Goal: Information Seeking & Learning: Learn about a topic

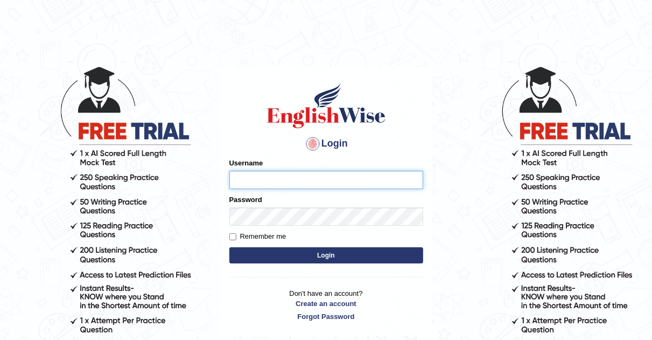
type input "AJAYBAHADUR"
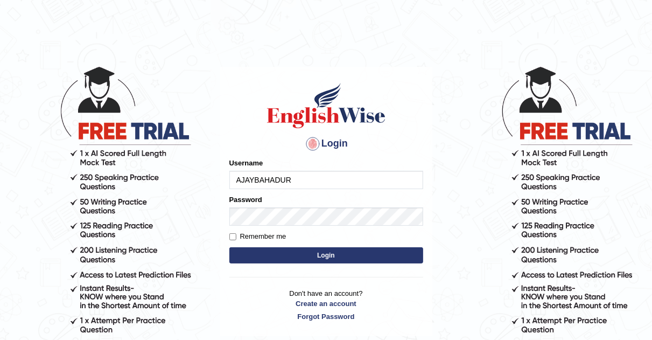
click at [312, 255] on button "Login" at bounding box center [326, 255] width 194 height 16
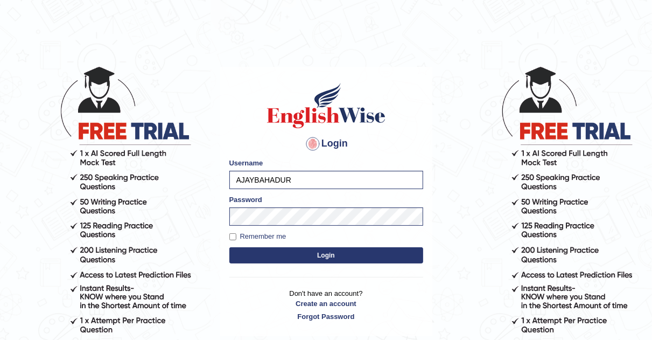
click at [312, 255] on button "Login" at bounding box center [326, 255] width 194 height 16
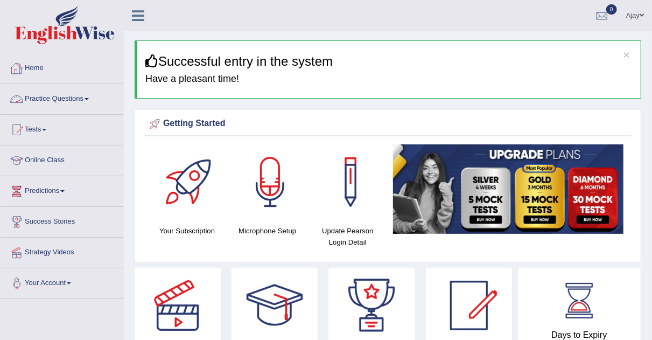
click at [86, 101] on link "Practice Questions" at bounding box center [62, 97] width 123 height 27
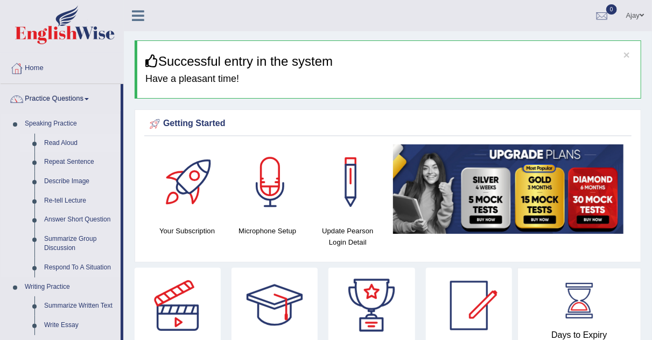
click at [75, 140] on link "Read Aloud" at bounding box center [79, 142] width 81 height 19
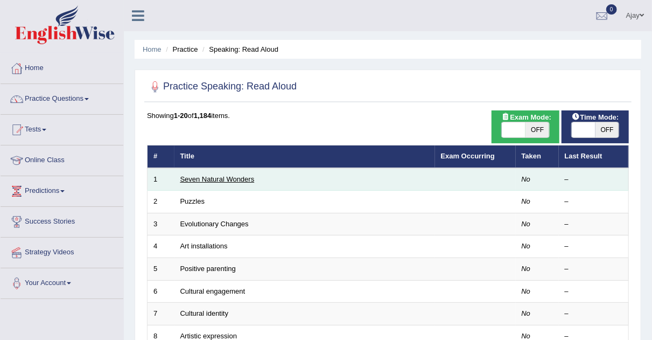
click at [205, 178] on link "Seven Natural Wonders" at bounding box center [217, 179] width 74 height 8
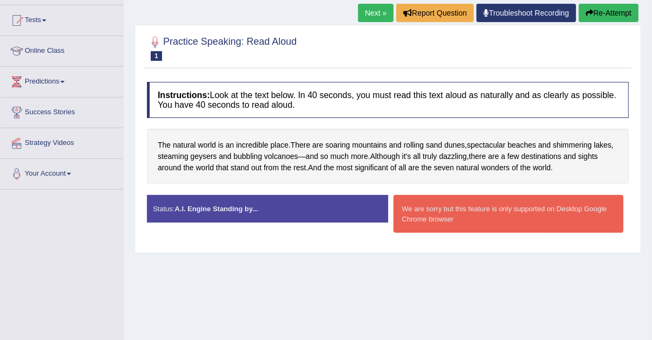
scroll to position [123, 0]
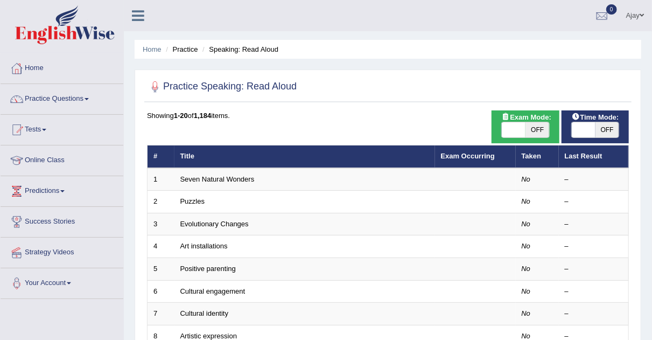
click at [527, 126] on span "OFF" at bounding box center [537, 129] width 24 height 15
checkbox input "true"
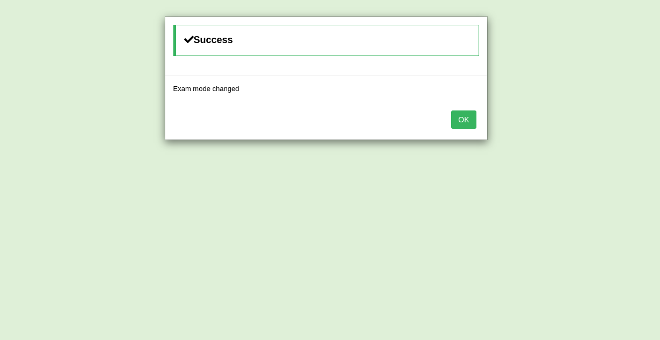
click at [464, 121] on button "OK" at bounding box center [463, 119] width 25 height 18
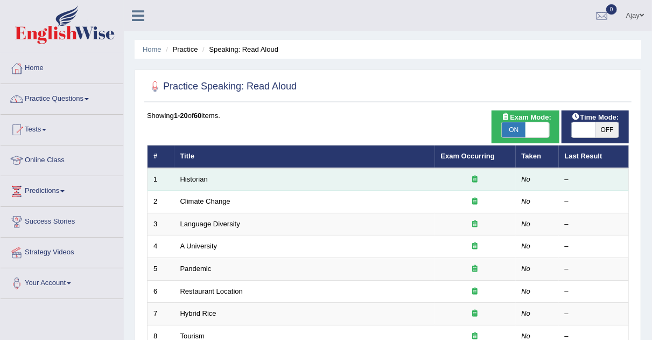
click at [234, 182] on td "Historian" at bounding box center [304, 179] width 261 height 23
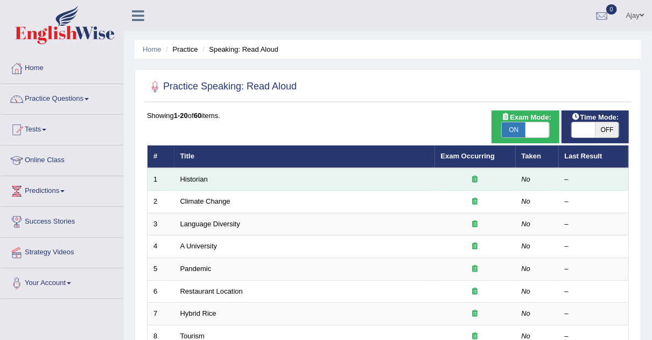
click at [234, 182] on td "Historian" at bounding box center [304, 179] width 261 height 23
click at [198, 175] on link "Historian" at bounding box center [193, 179] width 27 height 8
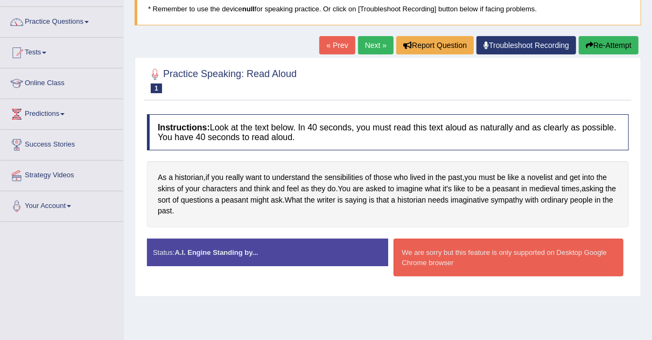
scroll to position [74, 0]
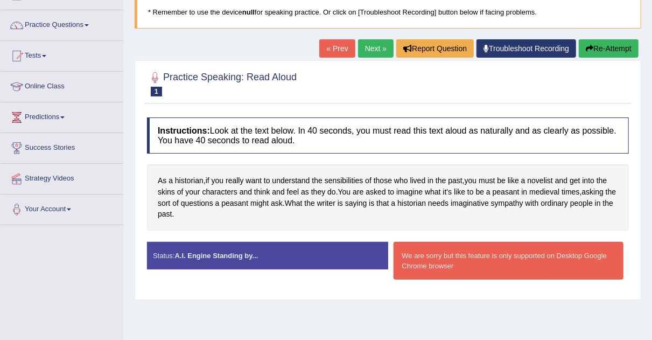
click at [370, 48] on link "Next »" at bounding box center [376, 48] width 36 height 18
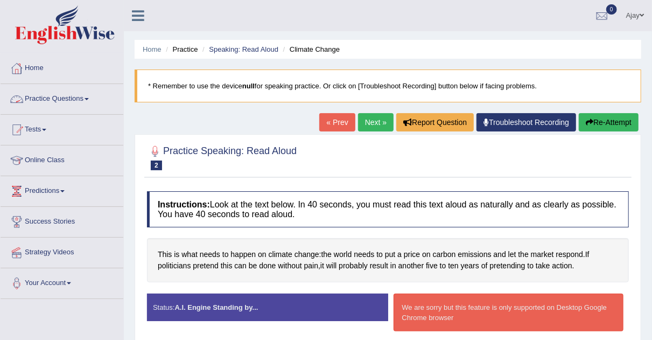
click at [89, 98] on span at bounding box center [87, 99] width 4 height 2
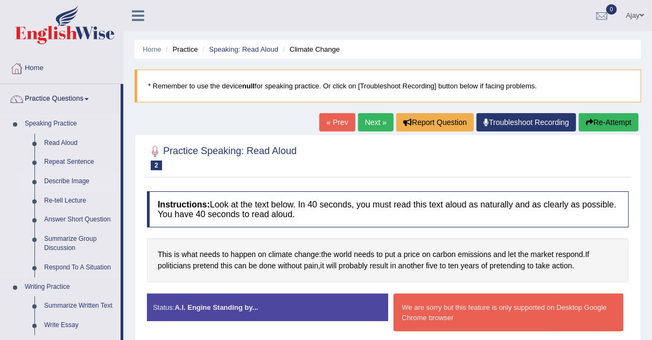
click at [71, 182] on link "Describe Image" at bounding box center [79, 181] width 81 height 19
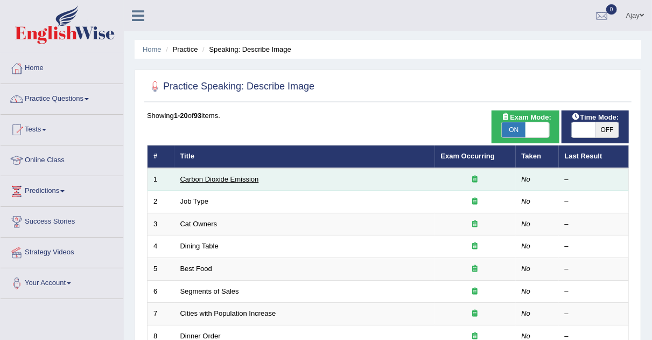
click at [245, 180] on link "Carbon Dioxide Emission" at bounding box center [219, 179] width 79 height 8
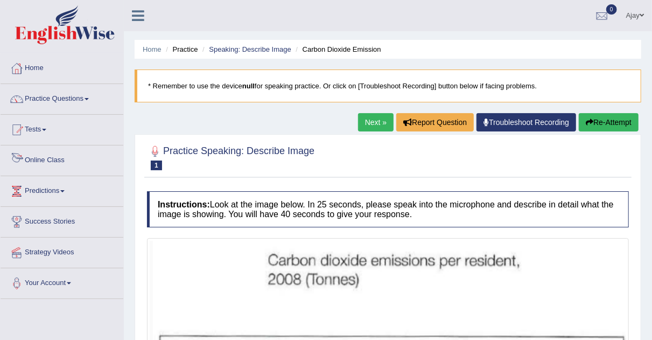
click at [47, 156] on link "Online Class" at bounding box center [62, 158] width 123 height 27
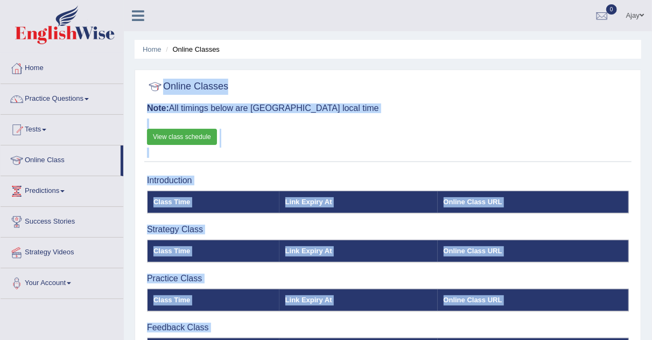
drag, startPoint x: 659, startPoint y: 64, endPoint x: 654, endPoint y: 58, distance: 7.6
click at [651, 58] on html "Toggle navigation Home Practice Questions Speaking Practice Read Aloud Repeat S…" at bounding box center [326, 170] width 652 height 340
click at [561, 53] on ul "Home Online Classes" at bounding box center [388, 49] width 506 height 19
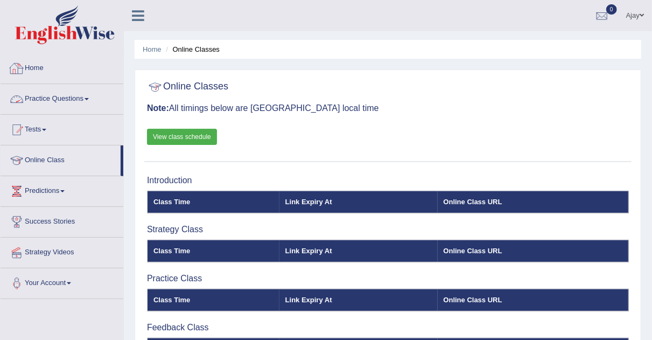
click at [90, 96] on link "Practice Questions" at bounding box center [62, 97] width 123 height 27
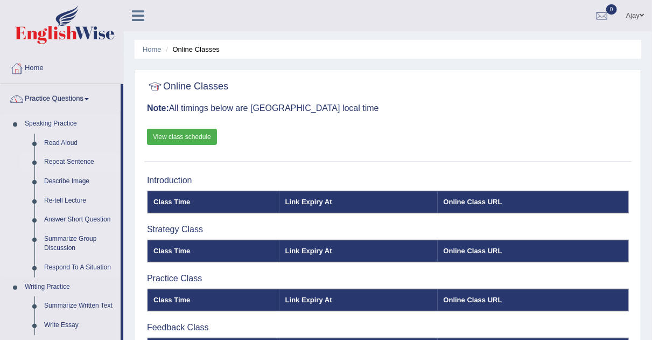
click at [81, 159] on link "Repeat Sentence" at bounding box center [79, 161] width 81 height 19
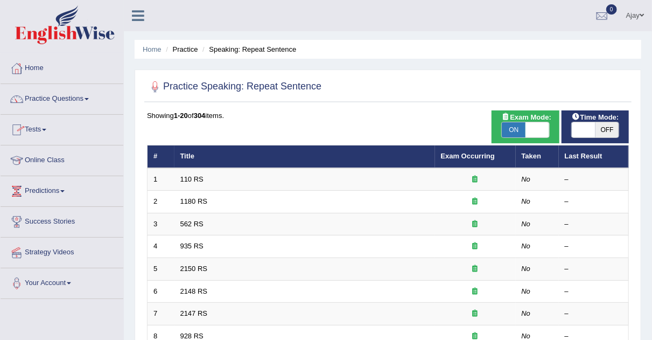
click at [90, 96] on link "Practice Questions" at bounding box center [62, 97] width 123 height 27
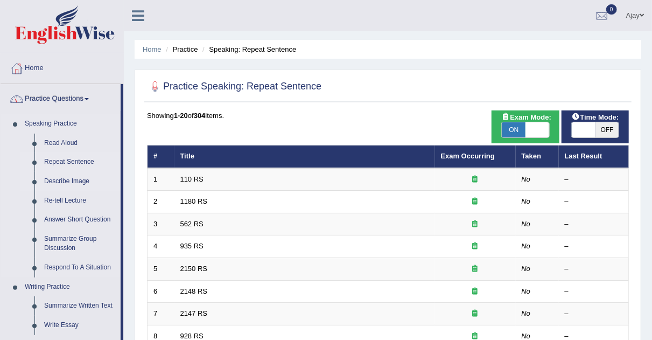
click at [54, 179] on link "Describe Image" at bounding box center [79, 181] width 81 height 19
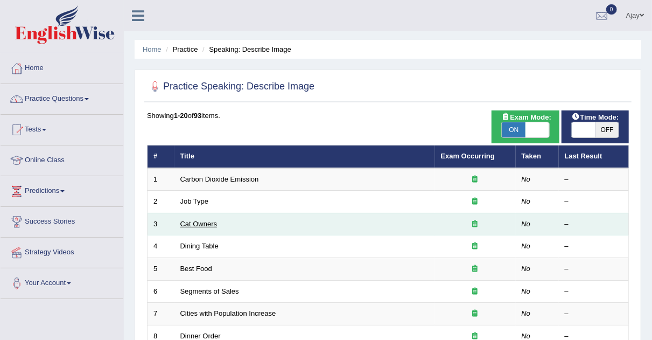
click at [208, 224] on link "Cat Owners" at bounding box center [198, 224] width 37 height 8
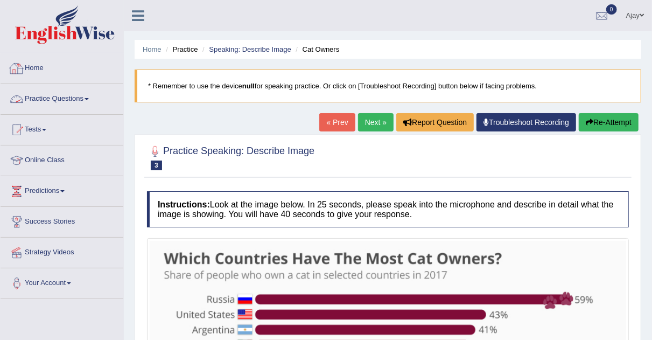
click at [89, 100] on link "Practice Questions" at bounding box center [62, 97] width 123 height 27
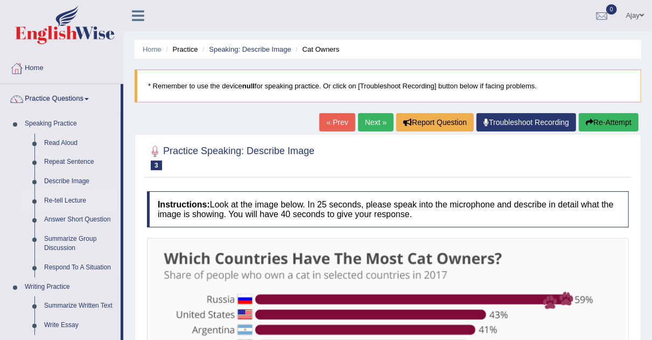
click at [76, 198] on link "Re-tell Lecture" at bounding box center [79, 200] width 81 height 19
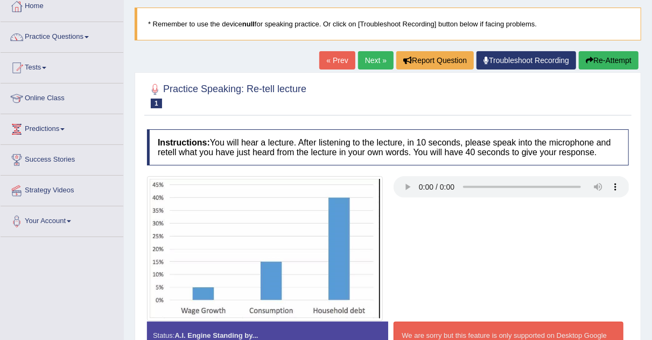
scroll to position [55, 0]
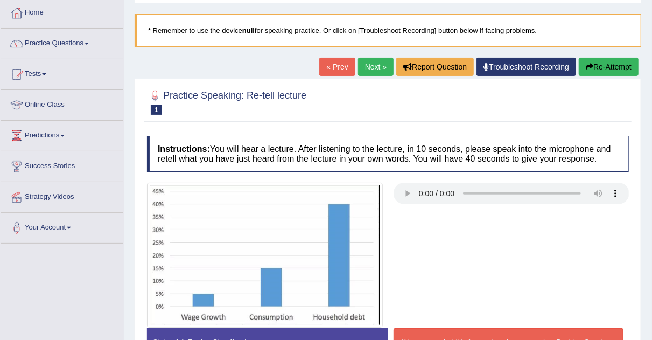
click at [375, 65] on link "Next »" at bounding box center [376, 67] width 36 height 18
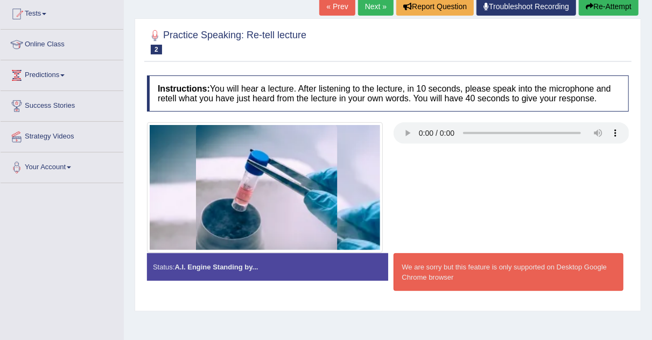
scroll to position [116, 0]
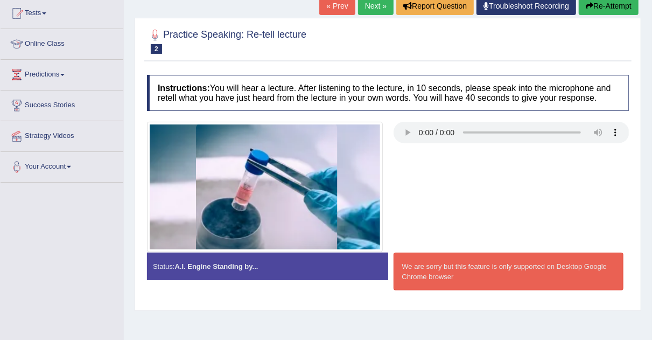
click at [374, 4] on link "Next »" at bounding box center [376, 6] width 36 height 18
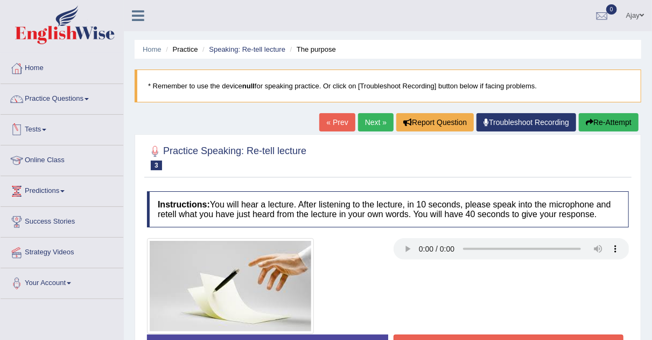
click at [50, 128] on link "Tests" at bounding box center [62, 128] width 123 height 27
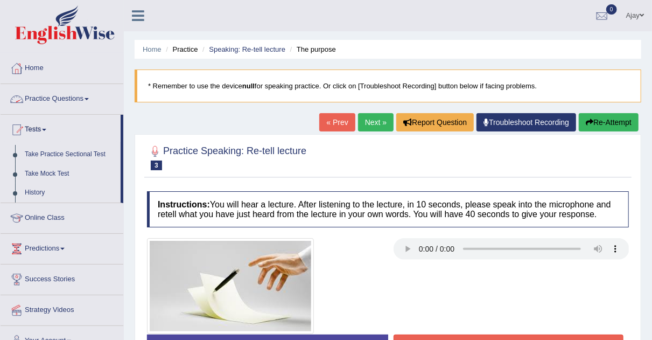
click at [90, 95] on link "Practice Questions" at bounding box center [62, 97] width 123 height 27
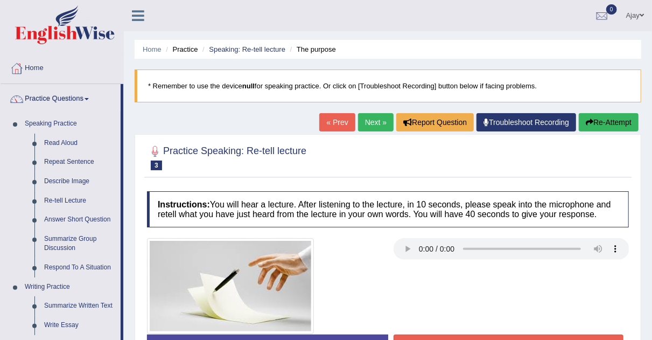
drag, startPoint x: 122, startPoint y: 161, endPoint x: 133, endPoint y: 233, distance: 71.9
click at [133, 233] on div "Toggle navigation Home Practice Questions Speaking Practice Read Aloud Repeat S…" at bounding box center [326, 280] width 652 height 560
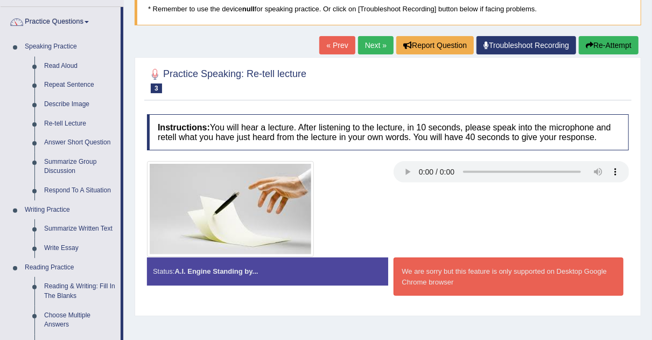
scroll to position [79, 0]
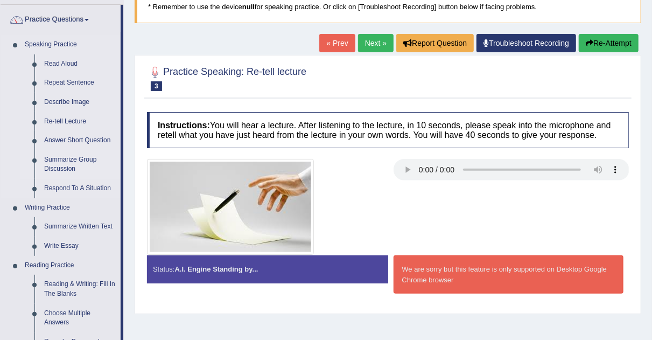
click at [47, 159] on link "Summarize Group Discussion" at bounding box center [79, 164] width 81 height 29
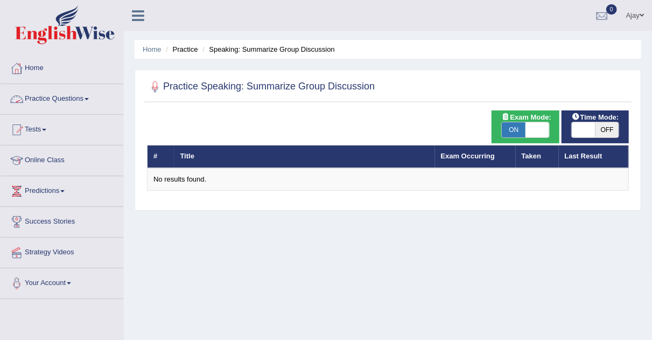
click at [91, 95] on link "Practice Questions" at bounding box center [62, 97] width 123 height 27
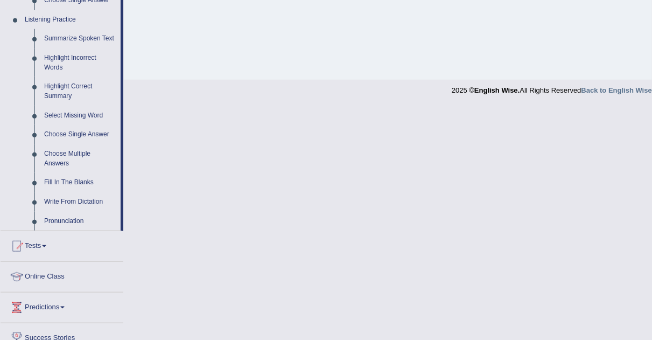
scroll to position [461, 0]
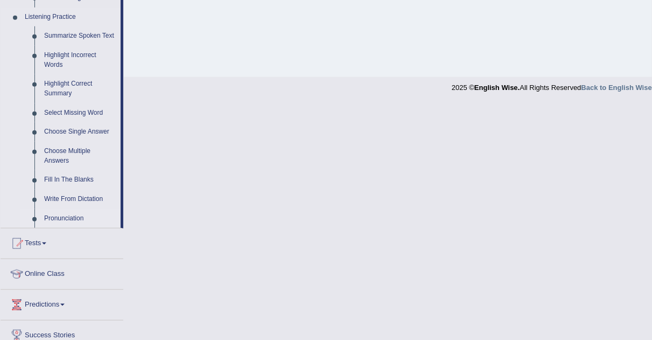
click at [78, 215] on link "Pronunciation" at bounding box center [79, 218] width 81 height 19
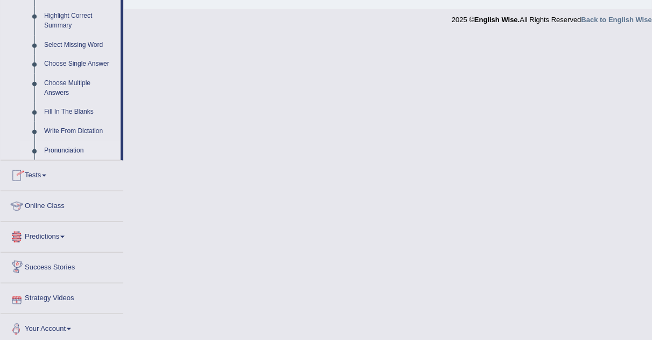
scroll to position [532, 0]
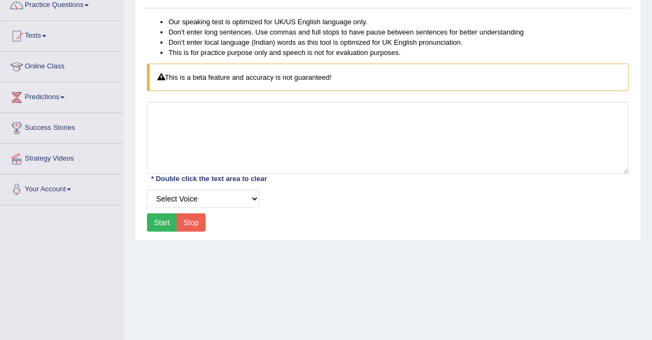
scroll to position [94, 0]
click at [256, 196] on select "Select Voice" at bounding box center [203, 198] width 112 height 18
click at [147, 189] on select "Select Voice" at bounding box center [203, 198] width 112 height 18
click at [164, 222] on button "Start" at bounding box center [162, 222] width 30 height 18
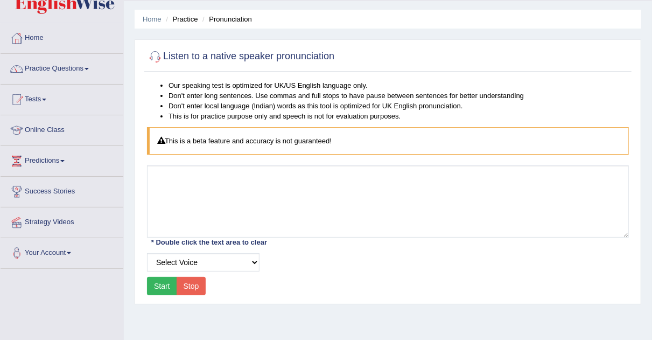
scroll to position [24, 0]
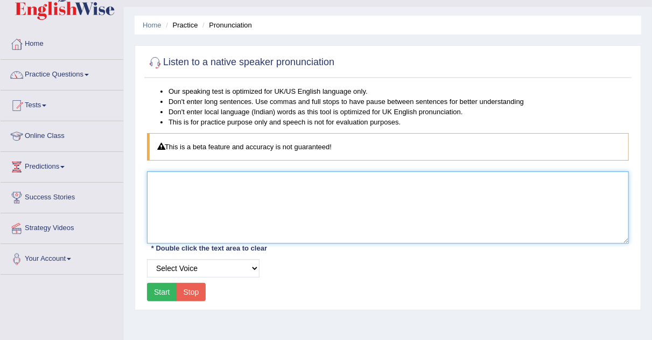
click at [304, 198] on textarea at bounding box center [388, 207] width 482 height 72
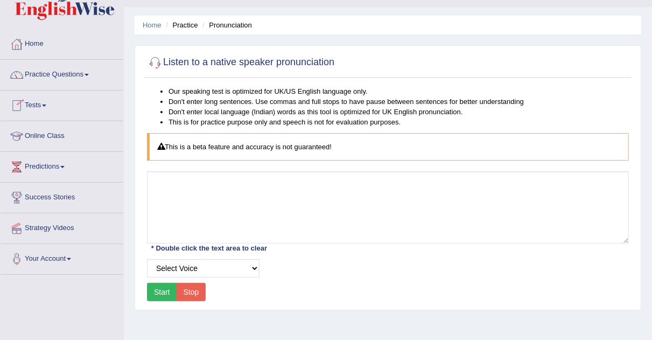
click at [89, 74] on span at bounding box center [87, 75] width 4 height 2
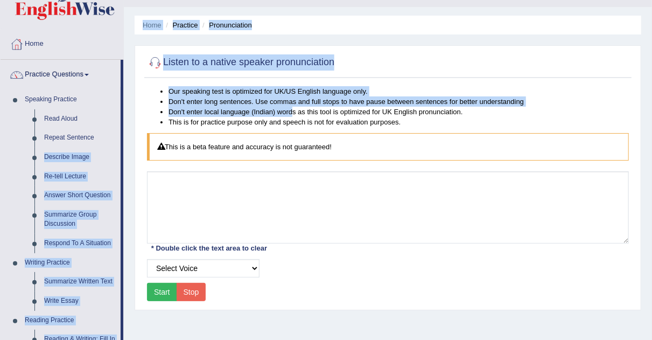
drag, startPoint x: 123, startPoint y: 128, endPoint x: 295, endPoint y: 113, distance: 172.9
click at [295, 113] on div "Toggle navigation Home Practice Questions Speaking Practice Read Aloud Repeat S…" at bounding box center [326, 256] width 652 height 560
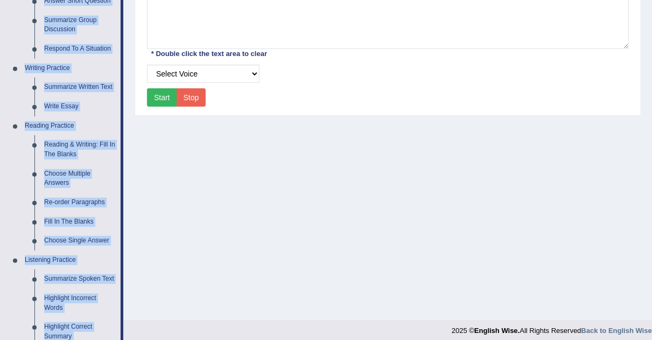
scroll to position [222, 0]
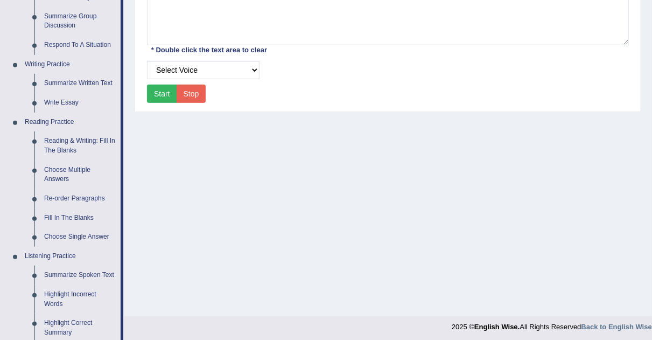
click at [637, 136] on div "Home Practice Pronunciation Listen to a native speaker pronunciation Our speaki…" at bounding box center [388, 47] width 528 height 538
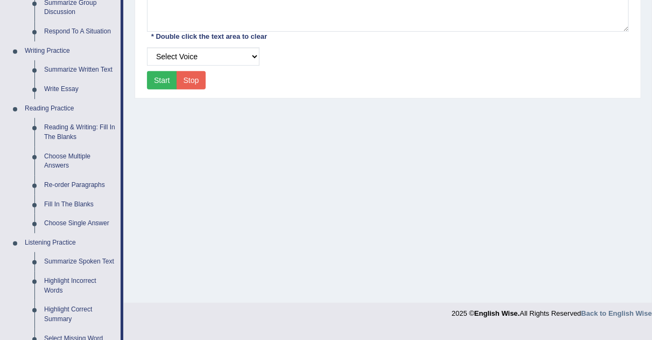
scroll to position [241, 0]
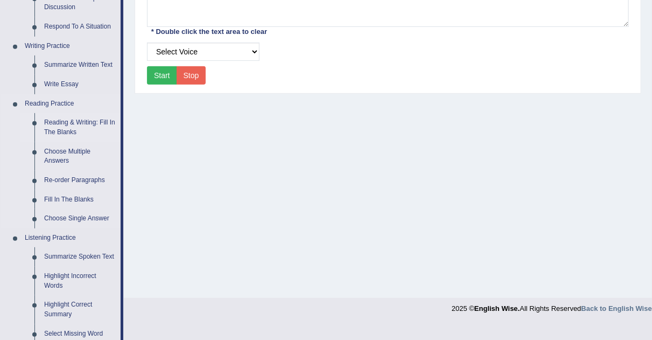
click at [72, 125] on link "Reading & Writing: Fill In The Blanks" at bounding box center [79, 127] width 81 height 29
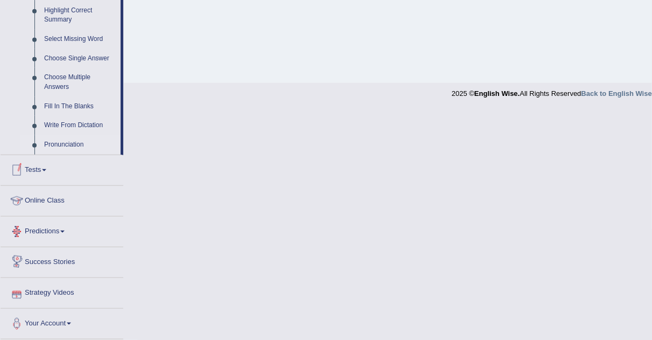
scroll to position [532, 0]
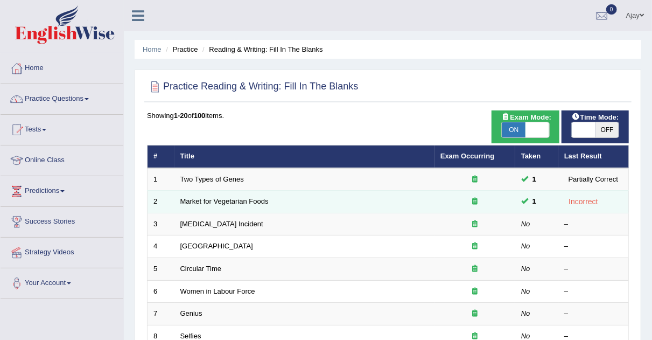
click at [481, 205] on div at bounding box center [474, 201] width 69 height 10
click at [474, 200] on icon at bounding box center [474, 201] width 5 height 7
click at [216, 203] on link "Market for Vegetarian Foods" at bounding box center [224, 201] width 88 height 8
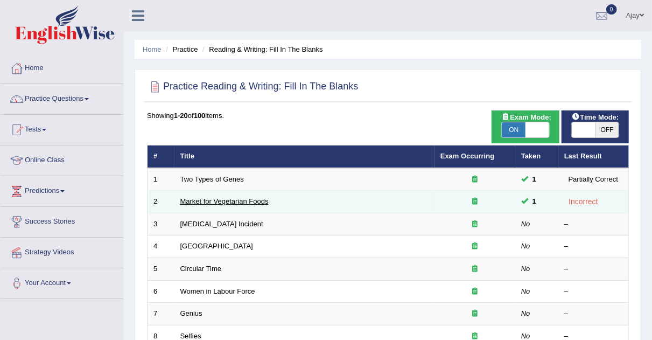
click at [216, 203] on link "Market for Vegetarian Foods" at bounding box center [224, 201] width 88 height 8
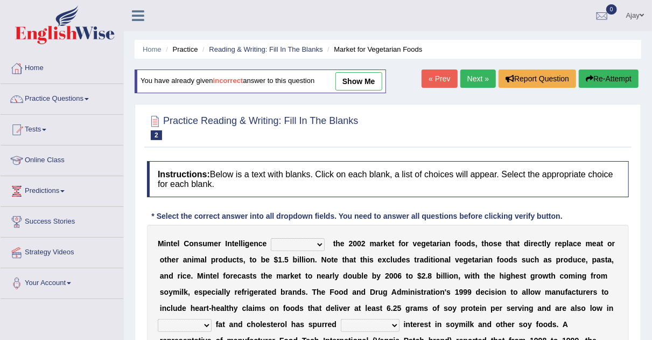
scroll to position [69, 0]
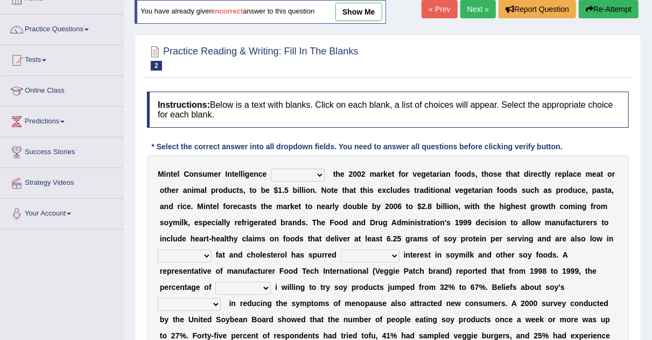
click at [320, 172] on select "deals fulfills creates estimates" at bounding box center [298, 174] width 54 height 13
select select "estimates"
click at [271, 168] on select "deals fulfills creates estimates" at bounding box center [298, 174] width 54 height 13
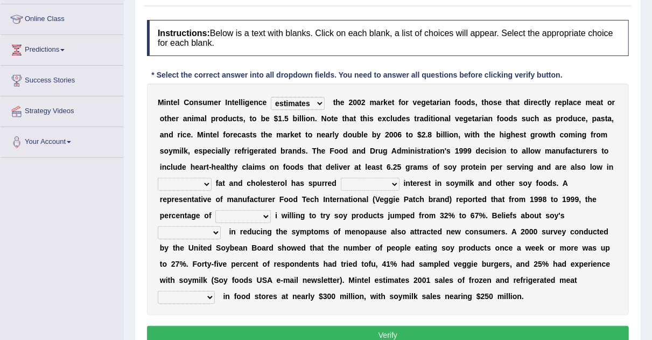
scroll to position [144, 0]
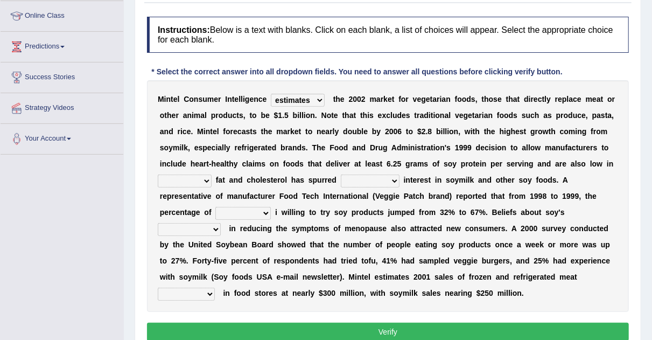
click at [206, 179] on select "saturated solid acid liquid" at bounding box center [185, 180] width 54 height 13
select select "liquid"
click at [158, 174] on select "saturated solid acid liquid" at bounding box center [185, 180] width 54 height 13
click at [397, 175] on select "good big tremendous extreme" at bounding box center [370, 180] width 59 height 13
select select "good"
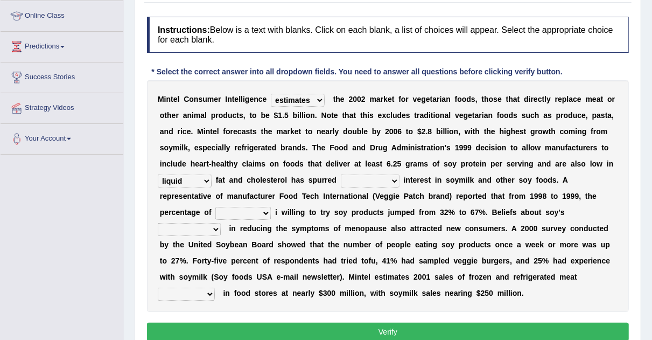
click at [341, 174] on select "good big tremendous extreme" at bounding box center [370, 180] width 59 height 13
click at [266, 209] on select "guests consumers customers clients" at bounding box center [242, 213] width 55 height 13
select select "customers"
click at [215, 207] on select "guests consumers customers clients" at bounding box center [242, 213] width 55 height 13
click at [214, 225] on select "effectiveness timeliness efficiency goodness" at bounding box center [189, 229] width 63 height 13
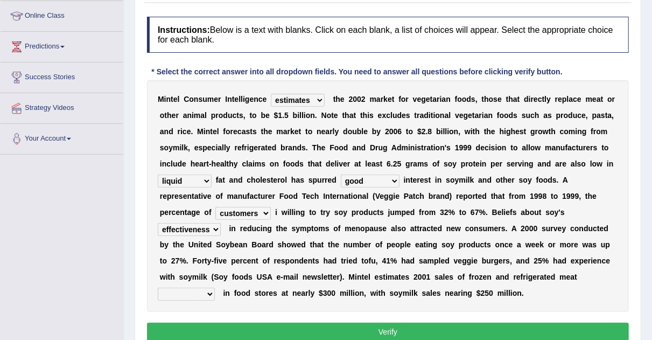
click at [158, 223] on select "effectiveness timeliness efficiency goodness" at bounding box center [189, 229] width 63 height 13
click at [216, 229] on select "effectiveness timeliness efficiency goodness" at bounding box center [189, 229] width 63 height 13
select select "efficiency"
click at [158, 223] on select "effectiveness timeliness efficiency goodness" at bounding box center [189, 229] width 63 height 13
click at [206, 287] on select "foods choices staffs alternatives" at bounding box center [186, 293] width 57 height 13
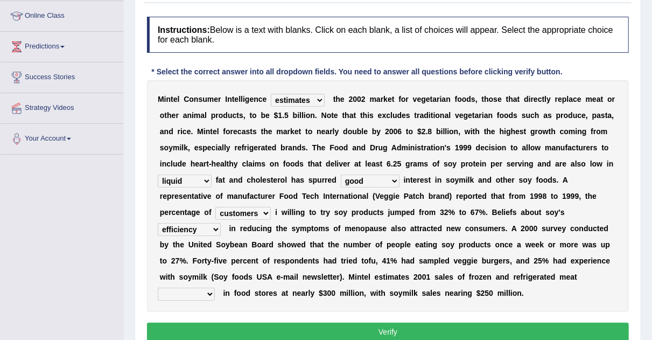
select select "choices"
click at [158, 287] on select "foods choices staffs alternatives" at bounding box center [186, 293] width 57 height 13
click at [353, 326] on button "Verify" at bounding box center [388, 331] width 482 height 18
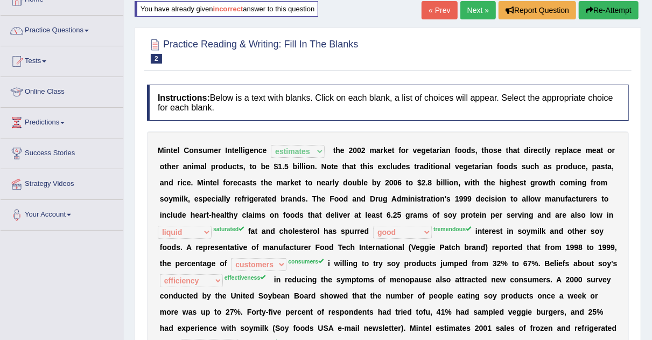
scroll to position [68, 0]
click at [487, 16] on link "Next »" at bounding box center [478, 11] width 36 height 18
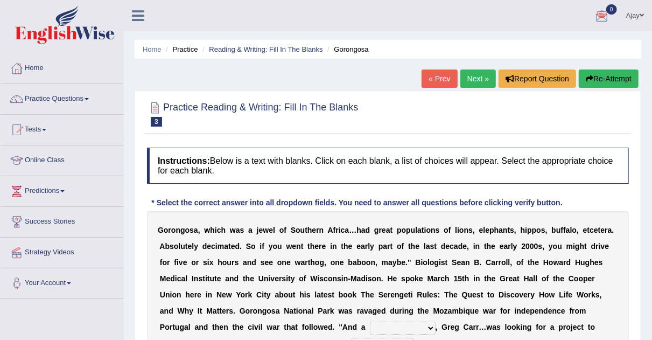
scroll to position [141, 0]
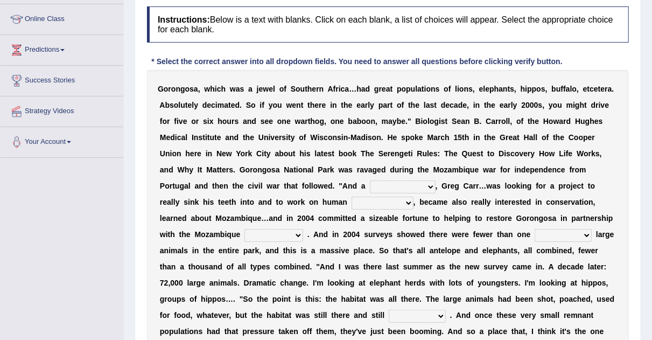
click at [429, 183] on select "passion solstice ballast philanthropist" at bounding box center [403, 186] width 66 height 13
select select "passion"
click at [370, 180] on select "passion solstice ballast philanthropist" at bounding box center [403, 186] width 66 height 13
click at [383, 202] on select "negligence prevalence development malevolence" at bounding box center [382, 202] width 62 height 13
select select "development"
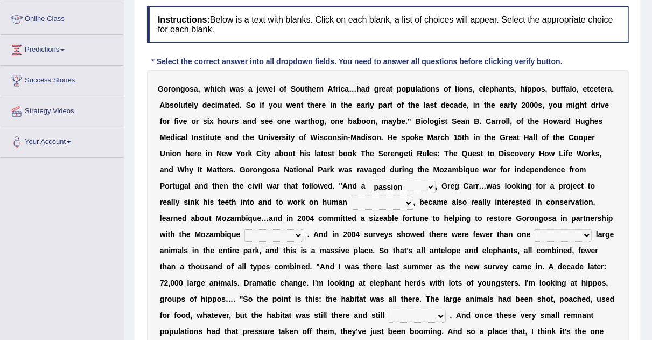
click at [351, 196] on select "negligence prevalence development malevolence" at bounding box center [382, 202] width 62 height 13
click at [384, 203] on select "negligence prevalence development malevolence" at bounding box center [382, 202] width 62 height 13
click at [439, 257] on div "G o r o n g o s a , w h i c h w a s a j e w e l o f S o u t h e r n A f r i c a…" at bounding box center [388, 226] width 482 height 312
click at [264, 235] on select "parliament semanticist government journalist" at bounding box center [273, 235] width 59 height 13
select select "journalist"
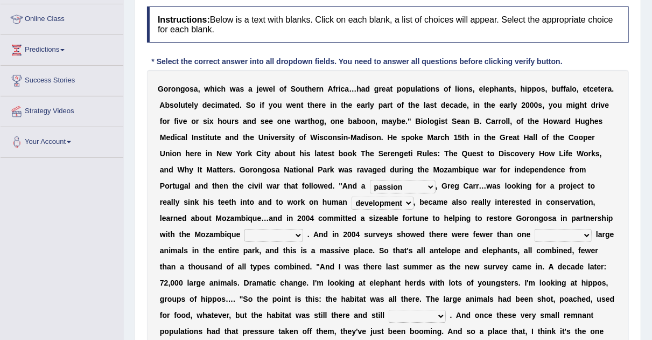
click at [244, 229] on select "parliament semanticist government journalist" at bounding box center [273, 235] width 59 height 13
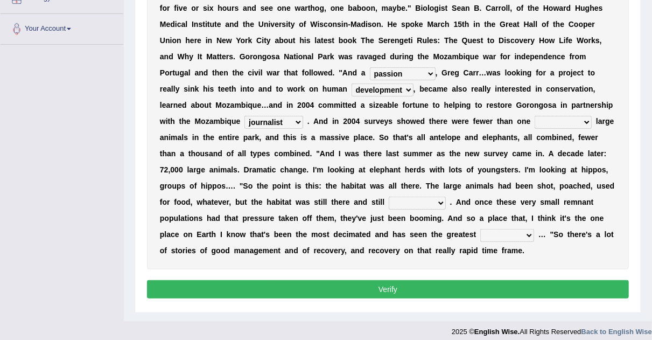
scroll to position [255, 0]
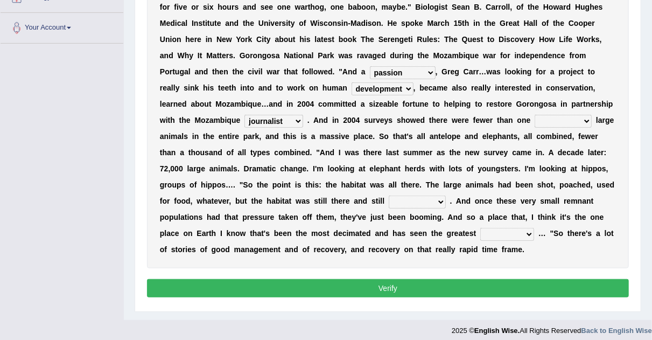
drag, startPoint x: 359, startPoint y: 129, endPoint x: 382, endPoint y: 123, distance: 23.4
click at [382, 123] on div "G o r o n g o s a , w h i c h w a s a j e w e l o f S o u t h e r n A f r i c a…" at bounding box center [388, 112] width 482 height 312
click at [553, 120] on select "deflowered embowered roundest thousand" at bounding box center [562, 121] width 57 height 13
select select "thousand"
click at [534, 115] on select "deflowered embowered roundest thousand" at bounding box center [562, 121] width 57 height 13
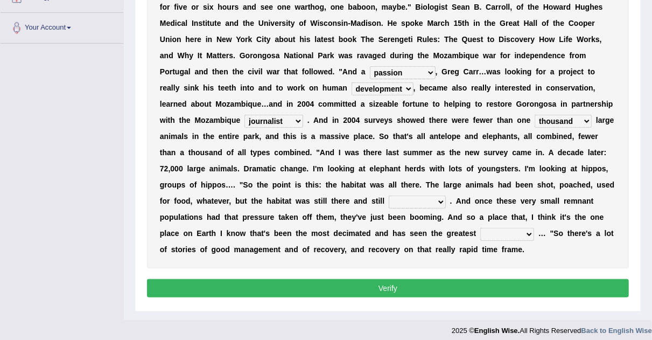
click at [428, 201] on select "assertive incidental compulsive productive" at bounding box center [417, 201] width 57 height 13
select select "incidental"
click at [389, 195] on select "assertive incidental compulsive productive" at bounding box center [417, 201] width 57 height 13
click at [529, 228] on select "recovery efficacy golly stumpy" at bounding box center [507, 234] width 54 height 13
select select "recovery"
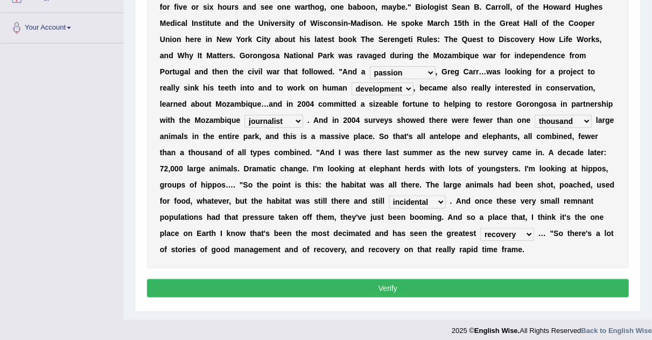
click at [480, 228] on select "recovery efficacy golly stumpy" at bounding box center [507, 234] width 54 height 13
click at [501, 284] on button "Verify" at bounding box center [388, 288] width 482 height 18
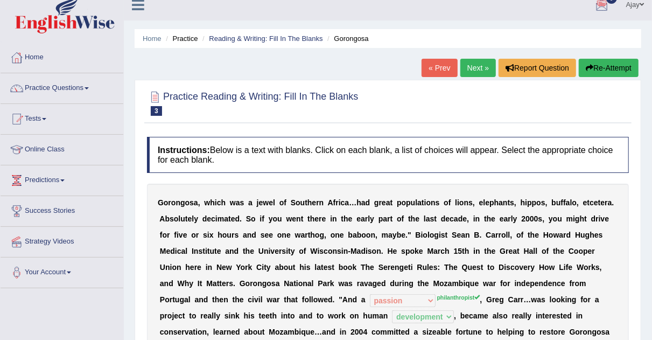
scroll to position [0, 0]
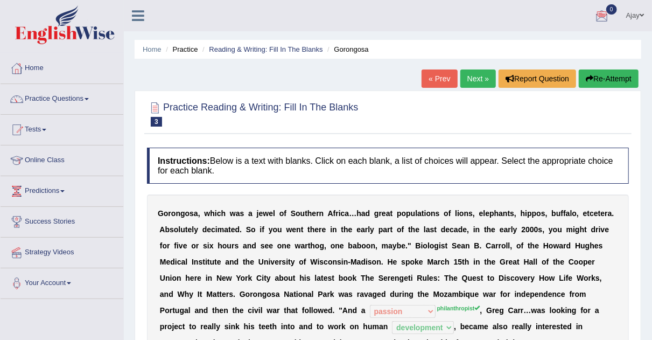
click at [469, 82] on link "Next »" at bounding box center [478, 78] width 36 height 18
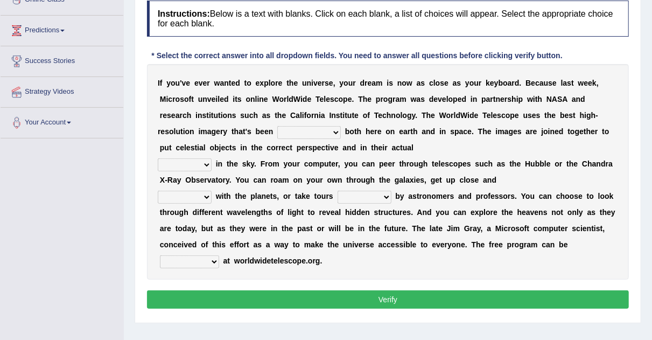
click at [341, 128] on b at bounding box center [343, 131] width 4 height 9
click at [336, 129] on select "degraded ascended remonstrated generated" at bounding box center [309, 132] width 64 height 13
select select "generated"
click at [277, 126] on select "degraded ascended remonstrated generated" at bounding box center [309, 132] width 64 height 13
click at [208, 161] on select "aspects parts conditions positions" at bounding box center [185, 164] width 54 height 13
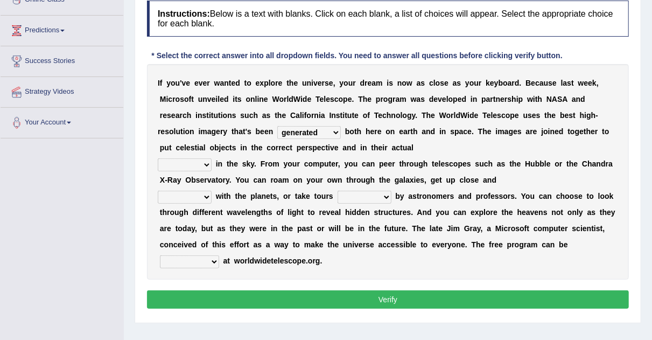
select select "conditions"
click at [158, 158] on select "aspects parts conditions positions" at bounding box center [185, 164] width 54 height 13
click at [207, 197] on select "personal individual apart polite" at bounding box center [185, 197] width 54 height 13
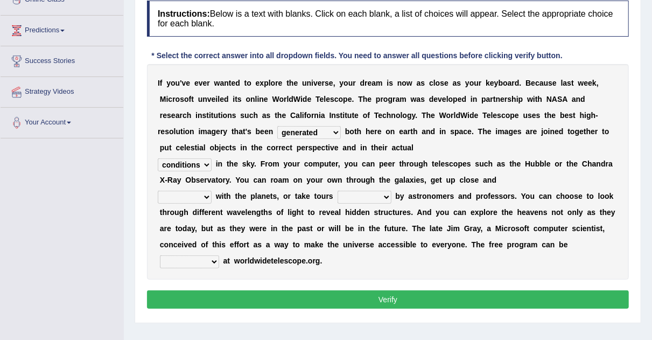
select select "individual"
click at [158, 191] on select "personal individual apart polite" at bounding box center [185, 197] width 54 height 13
click at [390, 195] on select "guide guided guiding to guide" at bounding box center [364, 197] width 54 height 13
select select "guided"
click at [337, 191] on select "guide guided guiding to guide" at bounding box center [364, 197] width 54 height 13
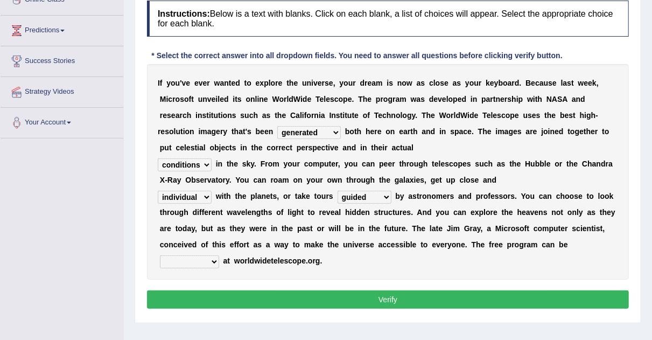
click at [214, 258] on select "upheld downloaded loaded posted" at bounding box center [189, 261] width 59 height 13
select select "downloaded"
click at [160, 255] on select "upheld downloaded loaded posted" at bounding box center [189, 261] width 59 height 13
click at [249, 290] on button "Verify" at bounding box center [388, 299] width 482 height 18
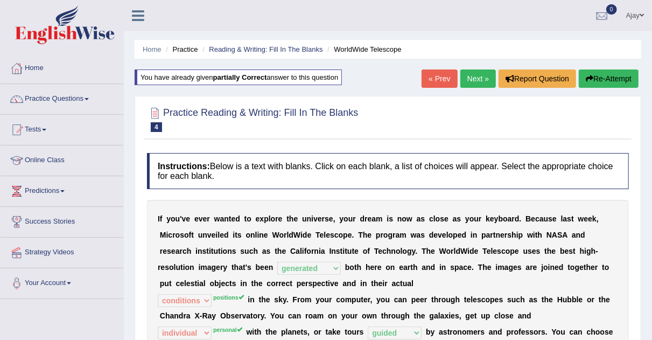
click at [477, 75] on link "Next »" at bounding box center [478, 78] width 36 height 18
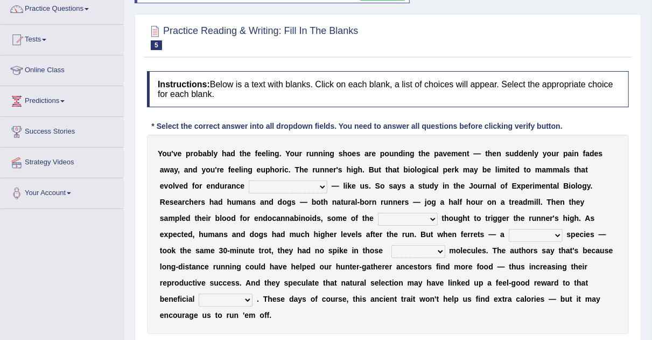
scroll to position [90, 0]
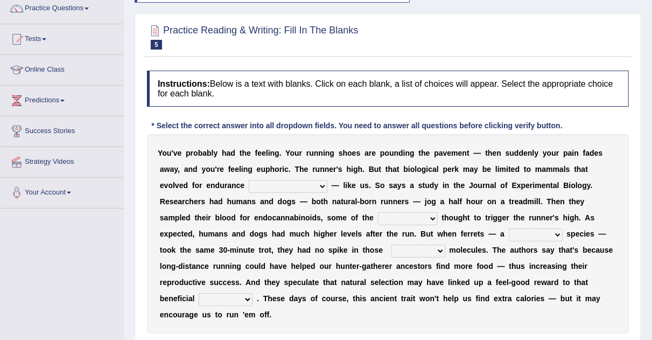
click at [303, 184] on select "[PERSON_NAME] personalize classifies exercise" at bounding box center [288, 186] width 79 height 13
select select "exercise"
click at [249, 180] on select "[PERSON_NAME] personalize classifies exercise" at bounding box center [288, 186] width 79 height 13
click at [432, 220] on select "almshouse turnarounds compounds foxhounds" at bounding box center [408, 218] width 60 height 13
click at [378, 212] on select "almshouse turnarounds compounds foxhounds" at bounding box center [408, 218] width 60 height 13
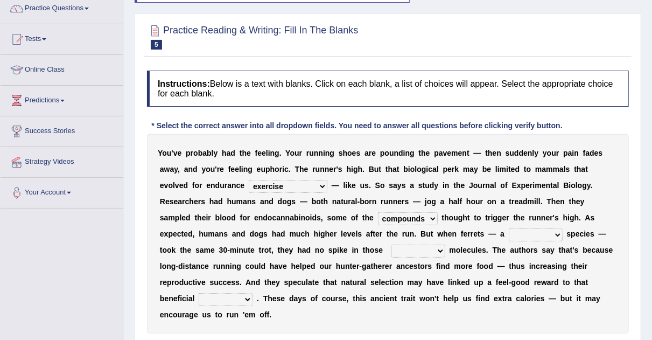
click at [433, 217] on select "almshouse turnarounds compounds foxhounds" at bounding box center [408, 218] width 60 height 13
select select "turnarounds"
click at [378, 212] on select "almshouse turnarounds compounds foxhounds" at bounding box center [408, 218] width 60 height 13
click at [438, 214] on b at bounding box center [440, 217] width 4 height 9
click at [432, 214] on select "almshouse turnarounds compounds foxhounds" at bounding box center [408, 218] width 60 height 13
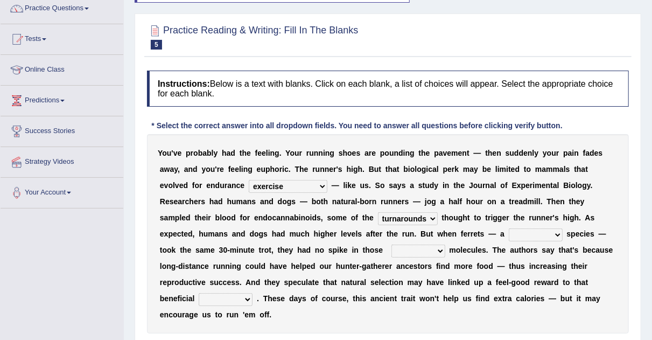
click at [520, 255] on div "Y o u ' v e p r o b a b l y h a d t h e f e e l i n g . Y o u r r u n n i n g s…" at bounding box center [388, 233] width 482 height 199
click at [560, 233] on select "excellency merely faerie sedentary" at bounding box center [536, 234] width 54 height 13
select select "excellency"
click at [509, 228] on select "excellency merely faerie sedentary" at bounding box center [536, 234] width 54 height 13
click at [440, 249] on select "groaned feel-good inchoate loaned" at bounding box center [418, 250] width 54 height 13
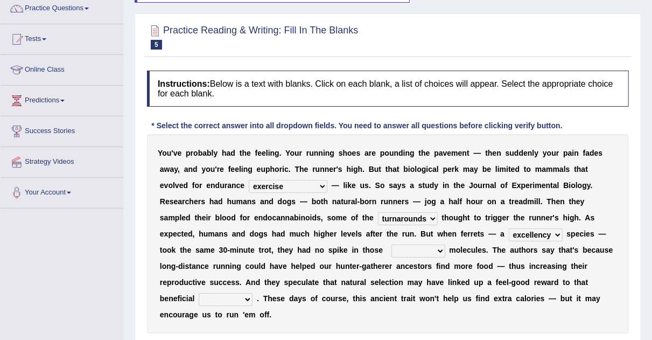
select select "feel-good"
click at [391, 244] on select "groaned feel-good inchoate loaned" at bounding box center [418, 250] width 54 height 13
click at [440, 245] on select "groaned feel-good inchoate loaned" at bounding box center [418, 250] width 54 height 13
click at [515, 326] on div "Y o u ' v e p r o b a b l y h a d t h e f e e l i n g . Y o u r r u n n i n g s…" at bounding box center [388, 233] width 482 height 199
click at [248, 296] on select "wager exchanger behavior regulator" at bounding box center [226, 299] width 54 height 13
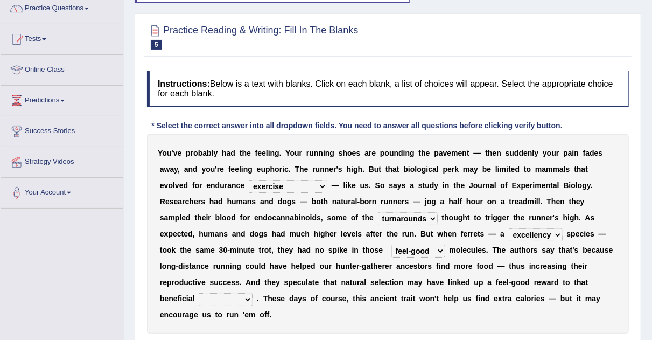
select select "behavior"
click at [199, 293] on select "wager exchanger behavior regulator" at bounding box center [226, 299] width 54 height 13
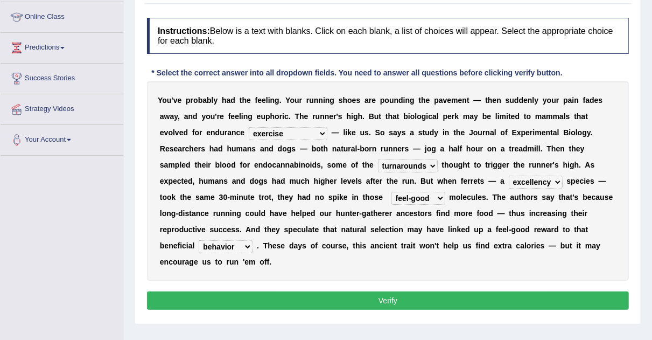
scroll to position [178, 0]
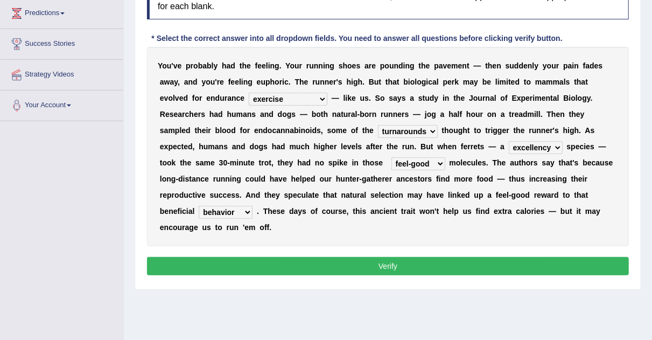
click at [254, 210] on b at bounding box center [254, 211] width 4 height 9
click at [250, 209] on select "wager exchanger behavior regulator" at bounding box center [226, 212] width 54 height 13
click at [288, 264] on button "Verify" at bounding box center [388, 266] width 482 height 18
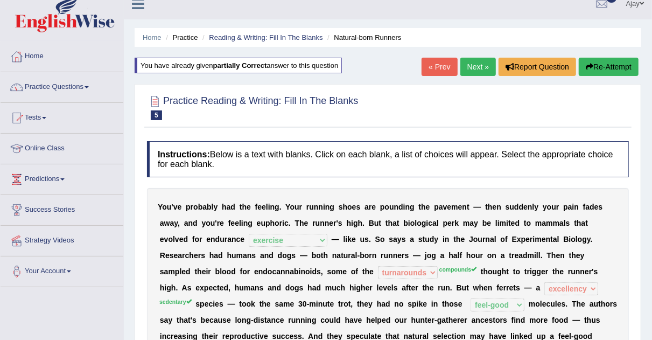
scroll to position [0, 0]
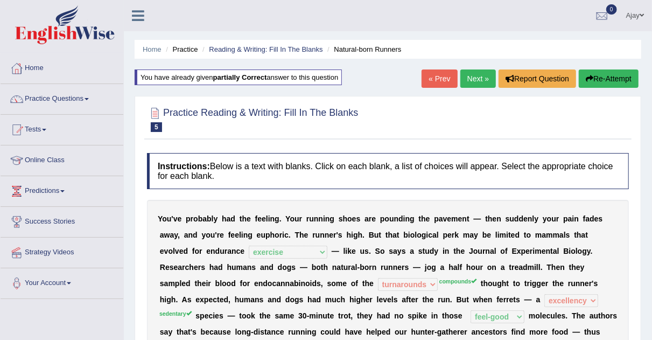
click at [475, 77] on link "Next »" at bounding box center [478, 78] width 36 height 18
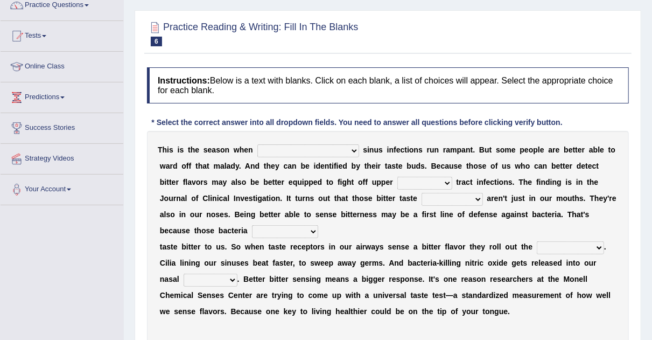
scroll to position [102, 0]
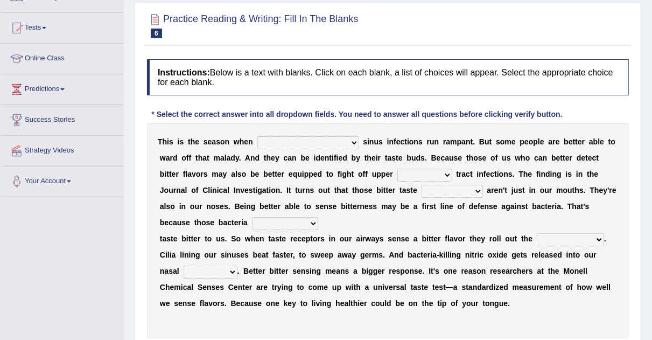
click at [306, 138] on select "conventicle atheist bacterial prissier" at bounding box center [308, 142] width 102 height 13
click at [401, 244] on div "T h i s i s t h e s e a s o n w h e n conventicle atheist bacterial prissier s …" at bounding box center [388, 230] width 482 height 215
click at [397, 173] on select "faulty respiratory togae gawky" at bounding box center [424, 174] width 55 height 13
select select "faulty"
click at [397, 168] on select "faulty respiratory togae gawky" at bounding box center [424, 174] width 55 height 13
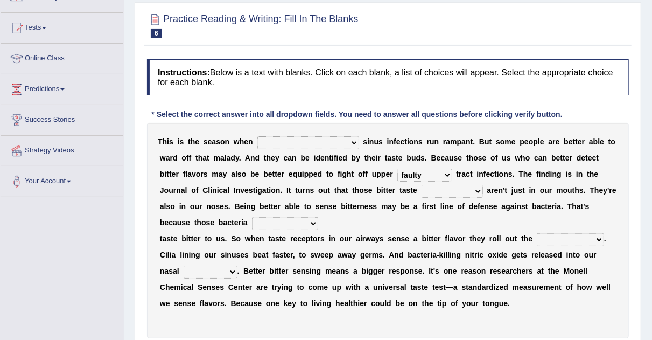
click at [428, 190] on select "depressions dinners submissions receptors" at bounding box center [451, 191] width 61 height 13
select select "dinners"
click at [421, 185] on select "depressions dinners submissions receptors" at bounding box center [451, 191] width 61 height 13
click at [305, 140] on select "conventicle atheist bacterial prissier" at bounding box center [308, 142] width 102 height 13
click at [257, 136] on select "conventicle atheist bacterial prissier" at bounding box center [308, 142] width 102 height 13
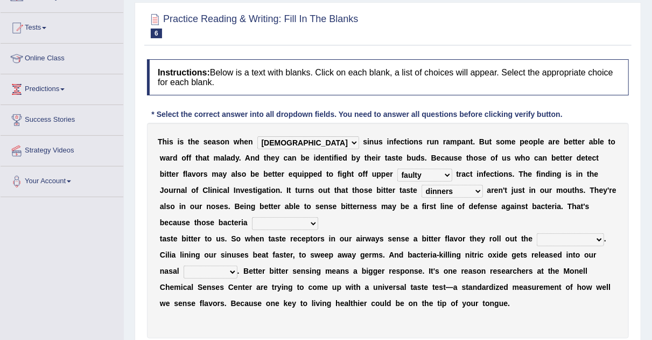
click at [304, 139] on select "conventicle atheist bacterial prissier" at bounding box center [308, 142] width 102 height 13
select select "bacterial"
click at [257, 136] on select "conventicle atheist bacterial prissier" at bounding box center [308, 142] width 102 height 13
click at [256, 219] on select "purposelessly actually diagonally providently" at bounding box center [285, 223] width 66 height 13
select select "actually"
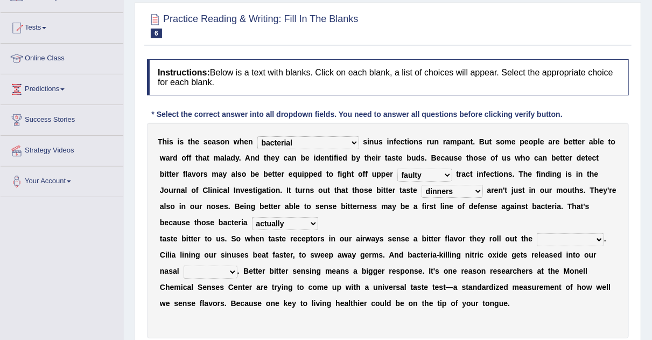
click at [252, 217] on select "purposelessly actually diagonally providently" at bounding box center [285, 223] width 66 height 13
click at [595, 238] on select "defenses contradictions chestnuts pelvis" at bounding box center [570, 239] width 67 height 13
select select "chestnuts"
click at [537, 233] on select "defenses contradictions chestnuts pelvis" at bounding box center [570, 239] width 67 height 13
click at [231, 272] on select "causalities localities infirmities cavities" at bounding box center [211, 271] width 54 height 13
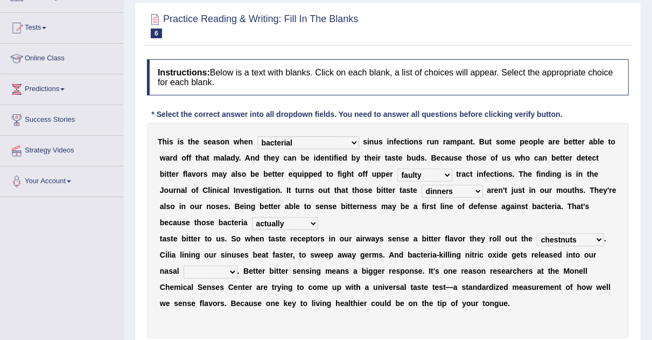
select select "cavities"
click at [184, 265] on select "causalities localities infirmities cavities" at bounding box center [211, 271] width 54 height 13
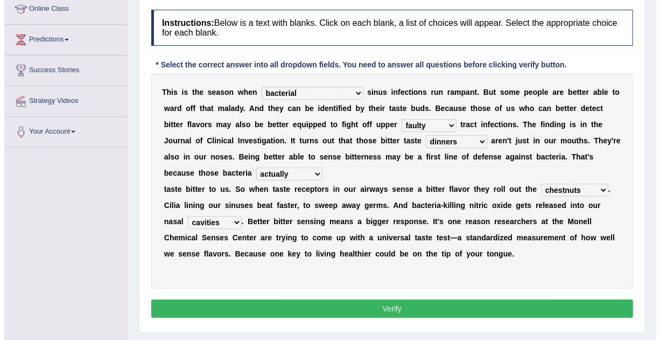
scroll to position [191, 0]
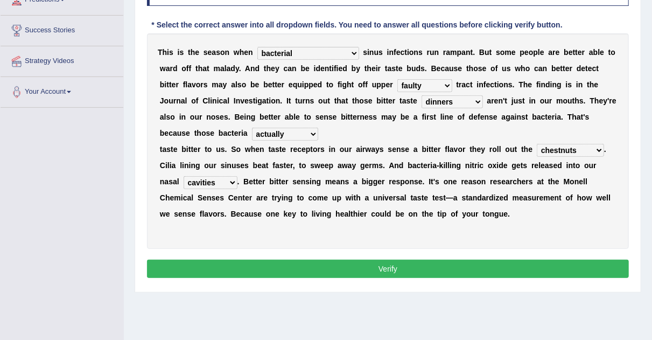
click at [428, 266] on button "Verify" at bounding box center [388, 268] width 482 height 18
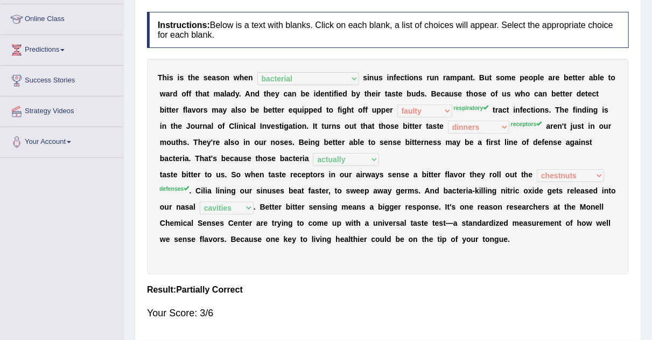
scroll to position [139, 0]
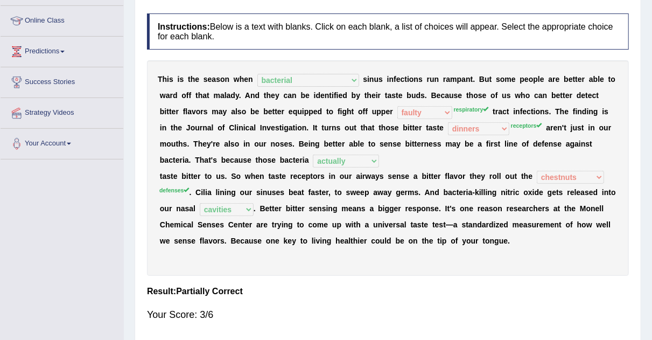
drag, startPoint x: 651, startPoint y: 166, endPoint x: 659, endPoint y: 130, distance: 37.0
click at [652, 130] on html "Toggle navigation Home Practice Questions Speaking Practice Read Aloud Repeat S…" at bounding box center [326, 31] width 652 height 340
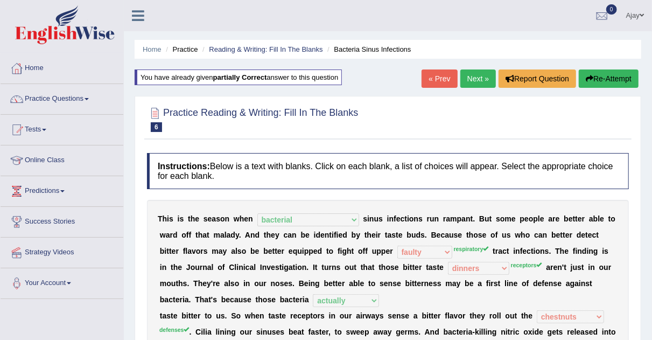
click at [473, 75] on link "Next »" at bounding box center [478, 78] width 36 height 18
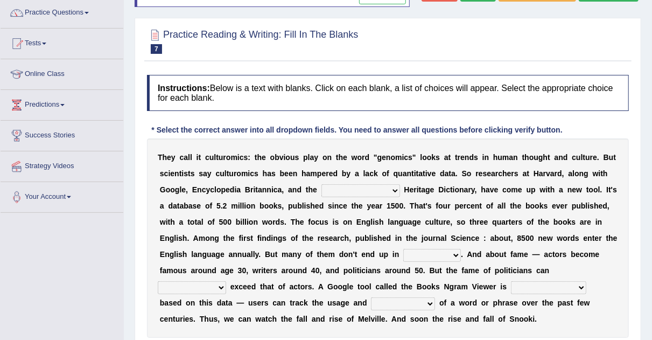
scroll to position [90, 0]
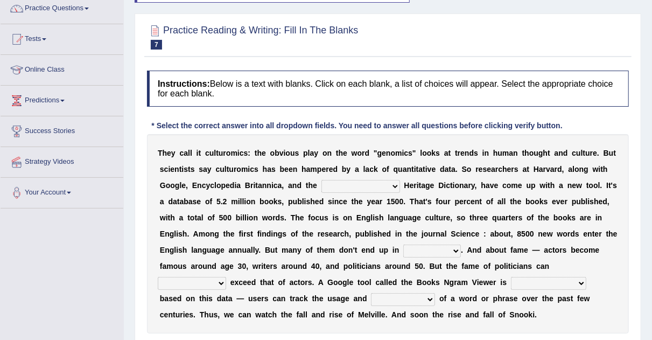
click at [389, 181] on select "Mettlesome Silicon [MEDICAL_DATA] American" at bounding box center [360, 186] width 79 height 13
select select "American"
click at [321, 180] on select "Mettlesome Silicon [MEDICAL_DATA] American" at bounding box center [360, 186] width 79 height 13
click at [367, 245] on b "n" at bounding box center [367, 249] width 5 height 9
click at [458, 247] on select "veterinaries fairies dictionaries smithies" at bounding box center [432, 250] width 58 height 13
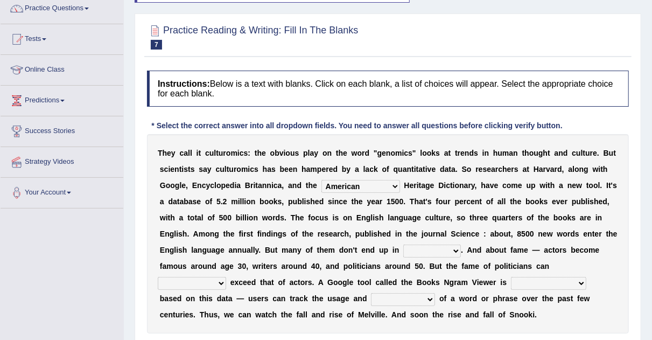
select select "dictionaries"
click at [403, 244] on select "veterinaries fairies dictionaries smithies" at bounding box center [432, 250] width 58 height 13
click at [224, 277] on select "intelligibly eventually venturesomely preferably" at bounding box center [192, 283] width 68 height 13
select select "preferably"
click at [158, 277] on select "intelligibly eventually venturesomely preferably" at bounding box center [192, 283] width 68 height 13
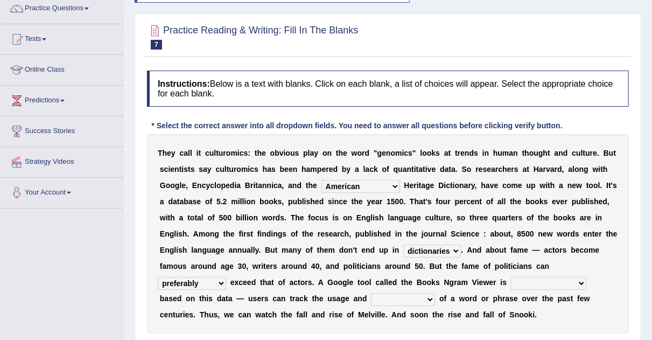
click at [579, 279] on select "nonoccupational nonbreakable trainable available" at bounding box center [548, 283] width 75 height 13
select select "available"
click at [511, 277] on select "nonoccupational nonbreakable trainable available" at bounding box center [548, 283] width 75 height 13
click at [429, 296] on select "frequency derisory drearily inappreciably" at bounding box center [403, 299] width 64 height 13
select select "frequency"
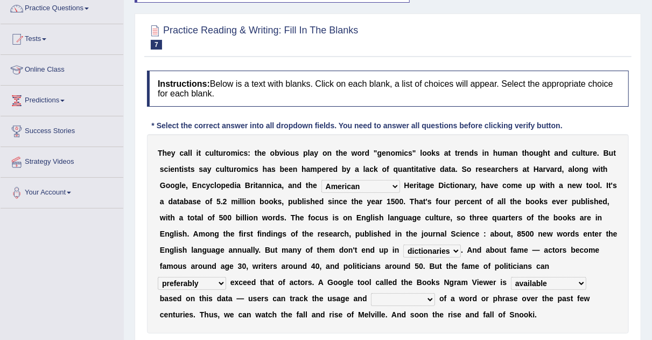
click at [371, 293] on select "frequency derisory drearily inappreciably" at bounding box center [403, 299] width 64 height 13
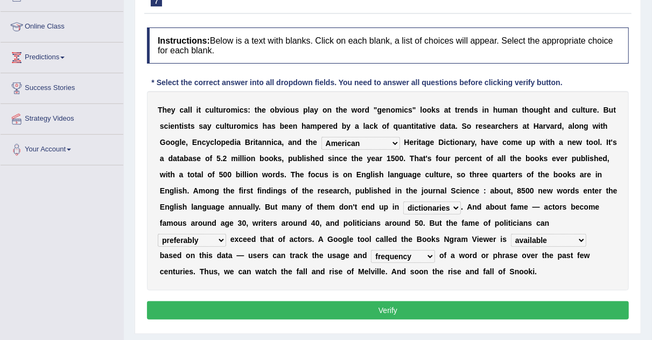
scroll to position [186, 0]
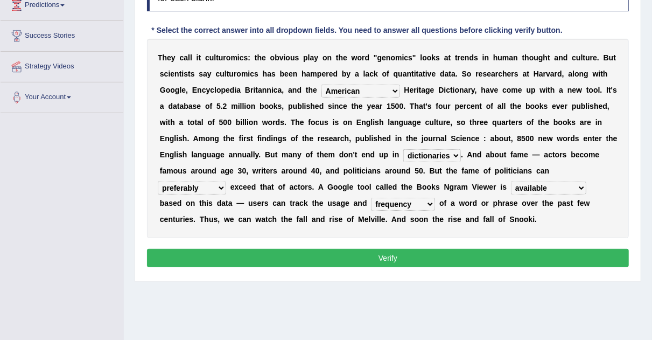
click at [370, 259] on button "Verify" at bounding box center [388, 258] width 482 height 18
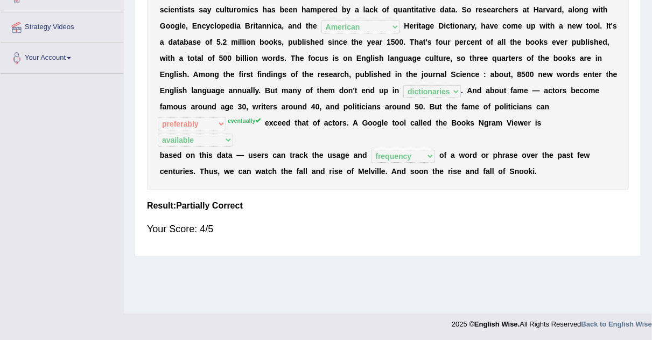
scroll to position [0, 0]
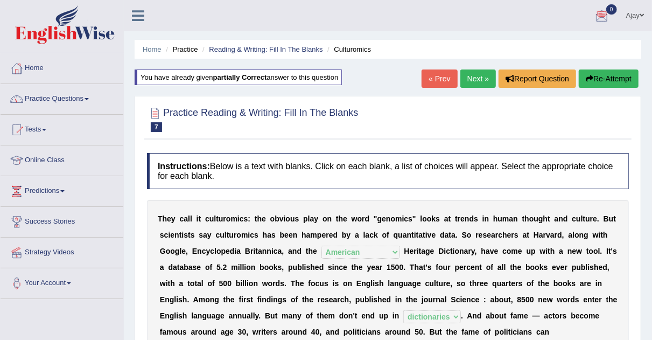
drag, startPoint x: 470, startPoint y: 66, endPoint x: 473, endPoint y: 81, distance: 15.3
click at [473, 81] on div "Home Practice Reading & Writing: Fill In The Blanks Culturomics You have alread…" at bounding box center [388, 269] width 528 height 538
click at [473, 81] on link "Next »" at bounding box center [478, 78] width 36 height 18
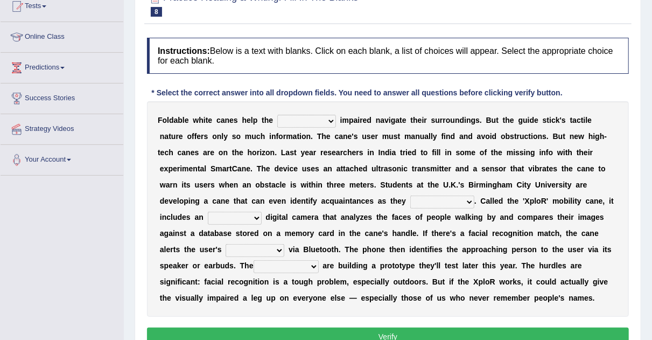
scroll to position [126, 0]
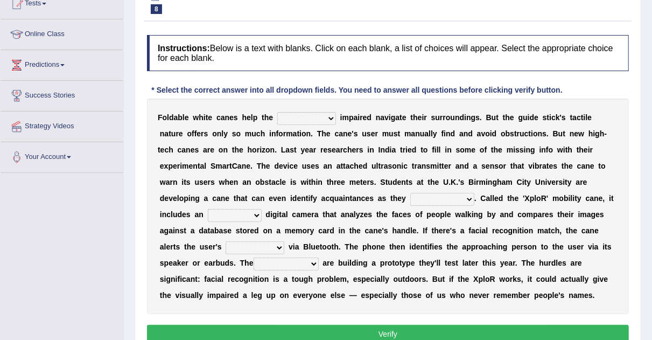
click at [324, 119] on select "felicity insensitivity visually malleability" at bounding box center [306, 118] width 59 height 13
select select "visually"
click at [277, 112] on select "felicity insensitivity visually malleability" at bounding box center [306, 118] width 59 height 13
click at [470, 198] on select "likelihood throat northernmost approach" at bounding box center [442, 199] width 64 height 13
select select "approach"
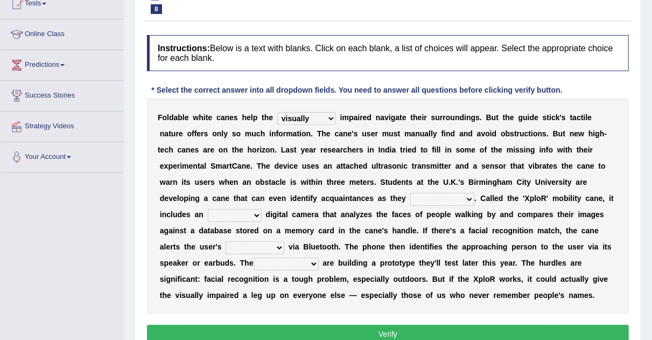
click at [410, 193] on select "likelihood throat northernmost approach" at bounding box center [442, 199] width 64 height 13
click at [256, 213] on select "untested embedded deadest skinhead" at bounding box center [235, 215] width 54 height 13
click at [334, 264] on b at bounding box center [336, 262] width 4 height 9
click at [257, 213] on select "untested embedded deadest skinhead" at bounding box center [235, 215] width 54 height 13
select select "untested"
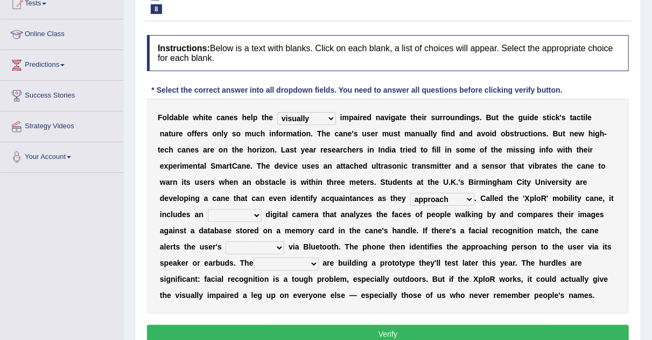
click at [208, 209] on select "untested embedded deadest skinhead" at bounding box center [235, 215] width 54 height 13
click at [280, 247] on select "waterborne alone smartphone postpone" at bounding box center [255, 247] width 59 height 13
select select "smartphone"
click at [226, 241] on select "waterborne alone smartphone postpone" at bounding box center [255, 247] width 59 height 13
click at [310, 263] on select "jurisprudence bootless students jukebox" at bounding box center [286, 263] width 65 height 13
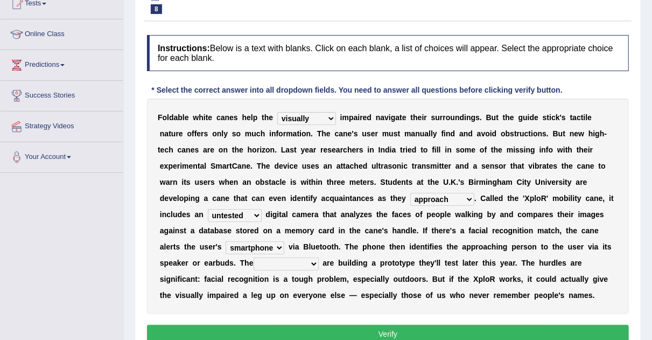
select select "students"
click at [254, 257] on select "jurisprudence bootless students jukebox" at bounding box center [286, 263] width 65 height 13
click at [365, 327] on button "Verify" at bounding box center [388, 334] width 482 height 18
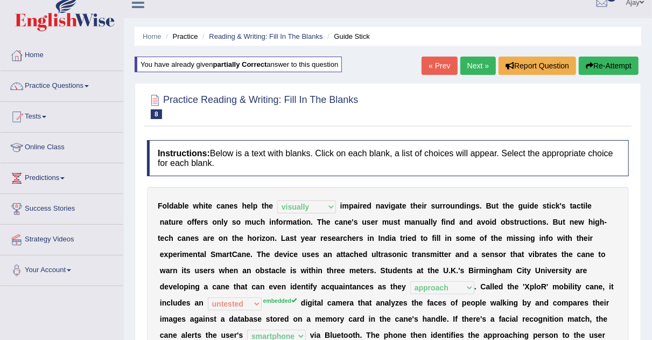
scroll to position [0, 0]
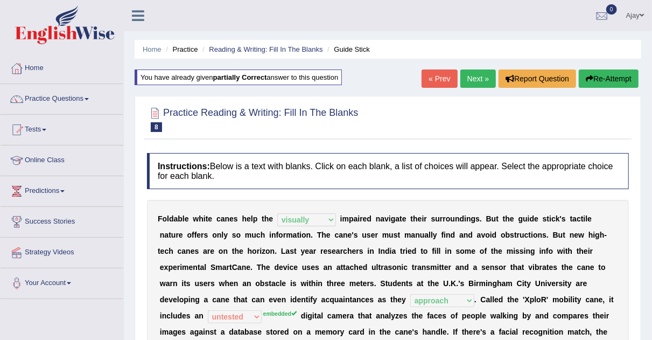
click at [476, 75] on link "Next »" at bounding box center [478, 78] width 36 height 18
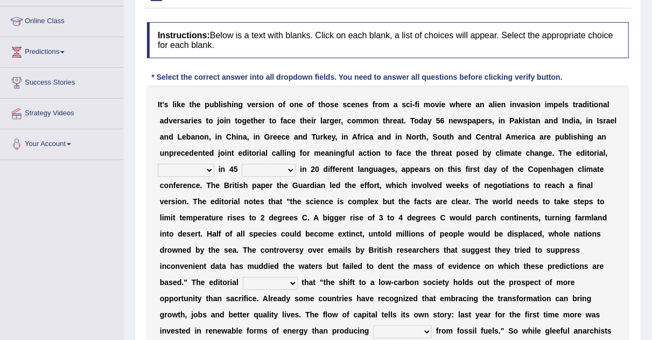
click at [207, 168] on select "published publicized burnished transmitted" at bounding box center [186, 170] width 57 height 13
click at [285, 169] on select "clans countries continents terraces" at bounding box center [269, 170] width 54 height 13
click at [210, 166] on select "published publicized burnished transmitted" at bounding box center [186, 170] width 57 height 13
select select "published"
click at [158, 164] on select "published publicized burnished transmitted" at bounding box center [186, 170] width 57 height 13
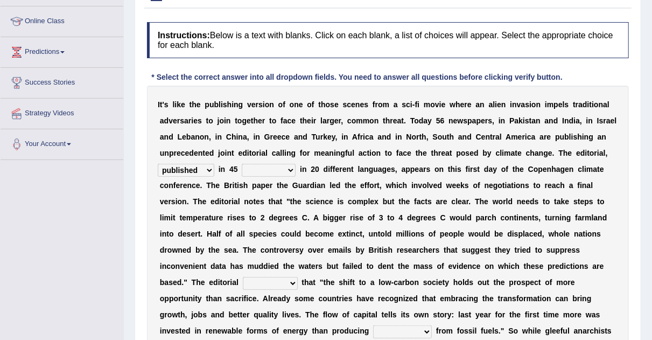
click at [286, 164] on select "clans countries continents terraces" at bounding box center [269, 170] width 54 height 13
select select "countries"
click at [242, 164] on select "clans countries continents terraces" at bounding box center [269, 170] width 54 height 13
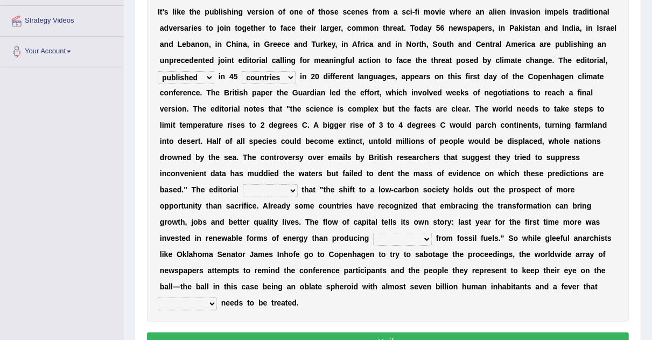
scroll to position [232, 0]
click at [298, 186] on b at bounding box center [300, 189] width 4 height 9
click at [293, 187] on select "modified protested recognized declined" at bounding box center [270, 190] width 55 height 13
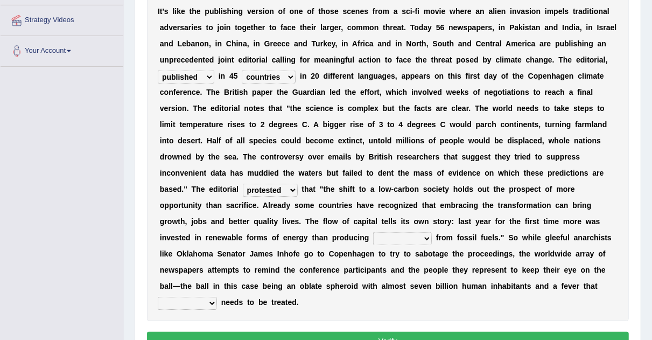
click at [243, 184] on select "modified protested recognized declined" at bounding box center [270, 190] width 55 height 13
click at [290, 187] on select "modified protested recognized declined" at bounding box center [270, 190] width 55 height 13
select select "recognized"
click at [243, 184] on select "modified protested recognized declined" at bounding box center [270, 190] width 55 height 13
click at [426, 237] on select "electricity indivisibility negativity significance" at bounding box center [402, 238] width 59 height 13
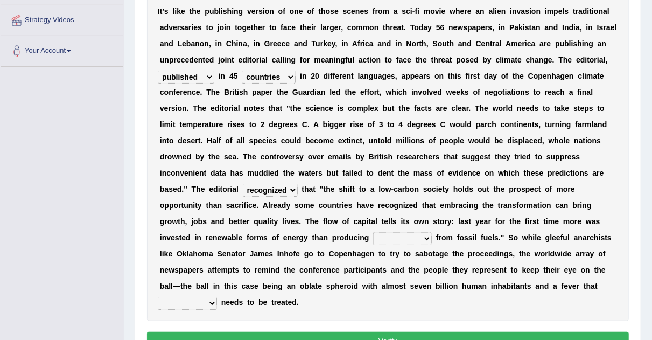
select select "electricity"
click at [373, 232] on select "electricity indivisibility negativity significance" at bounding box center [402, 238] width 59 height 13
drag, startPoint x: 187, startPoint y: 298, endPoint x: 209, endPoint y: 299, distance: 21.5
click at [209, 299] on select "solicitously desperately ephemerally peripherally" at bounding box center [187, 303] width 59 height 13
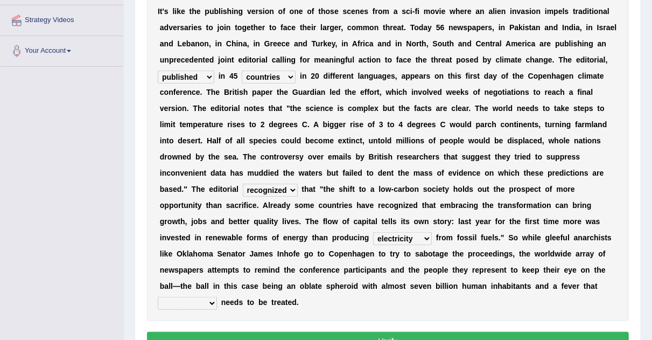
click at [209, 299] on select "solicitously desperately ephemerally peripherally" at bounding box center [187, 303] width 59 height 13
select select "desperately"
click at [158, 297] on select "solicitously desperately ephemerally peripherally" at bounding box center [187, 303] width 59 height 13
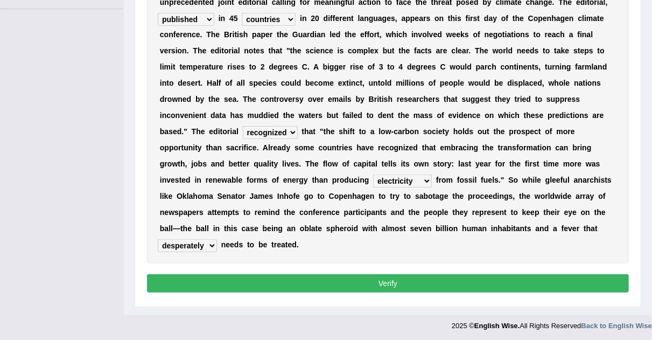
click at [434, 277] on button "Verify" at bounding box center [388, 283] width 482 height 18
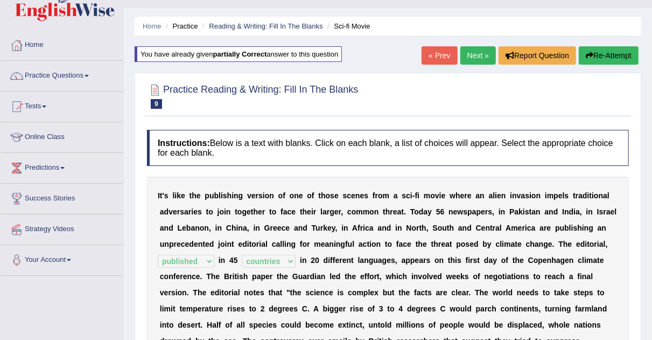
scroll to position [0, 0]
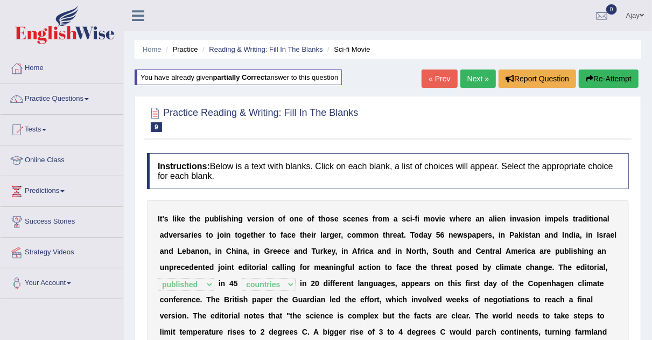
click at [471, 74] on link "Next »" at bounding box center [478, 78] width 36 height 18
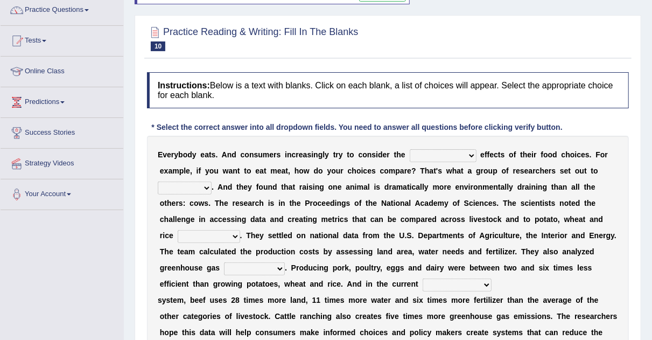
scroll to position [91, 0]
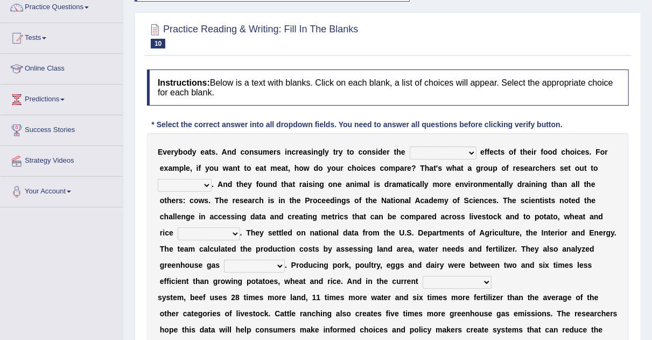
click at [471, 150] on select "spiritual economic environmental material" at bounding box center [443, 152] width 67 height 13
select select "economic"
click at [410, 146] on select "spiritual economic environmental material" at bounding box center [443, 152] width 67 height 13
click at [202, 183] on select "exemplify squander discover purchase" at bounding box center [185, 185] width 54 height 13
select select "purchase"
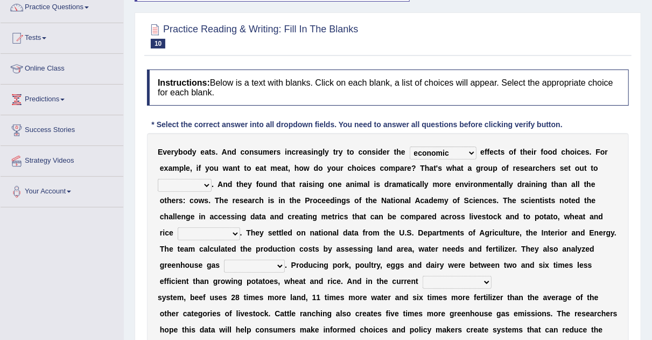
click at [158, 179] on select "exemplify squander discover purchase" at bounding box center [185, 185] width 54 height 13
click at [469, 154] on select "spiritual economic environmental material" at bounding box center [443, 152] width 67 height 13
select select "environmental"
click at [410, 146] on select "spiritual economic environmental material" at bounding box center [443, 152] width 67 height 13
click at [237, 231] on select "production corruption consumption inventory" at bounding box center [209, 233] width 62 height 13
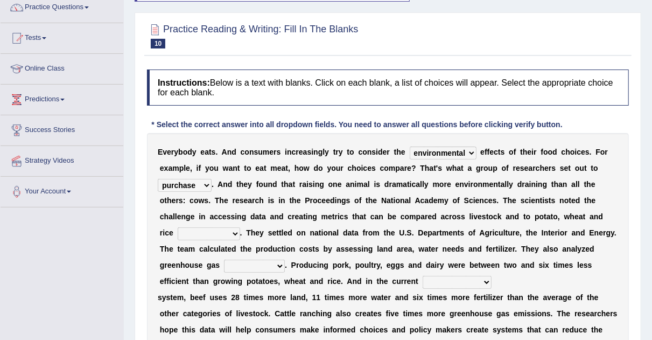
select select "production"
click at [178, 227] on select "production corruption consumption inventory" at bounding box center [209, 233] width 62 height 13
click at [235, 229] on select "production corruption consumption inventory" at bounding box center [209, 233] width 62 height 13
click at [269, 248] on b "d" at bounding box center [270, 248] width 5 height 9
click at [278, 265] on select "conjectures manufacture emissions purification" at bounding box center [254, 265] width 61 height 13
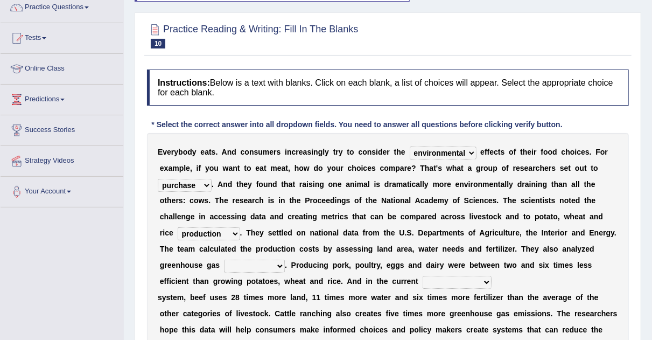
select select "emissions"
click at [224, 259] on select "conjectures manufacture emissions purification" at bounding box center [254, 265] width 61 height 13
click at [480, 285] on select "agricultural impalpable ungrammatical terminal" at bounding box center [457, 282] width 69 height 13
select select "agricultural"
click at [423, 276] on select "agricultural impalpable ungrammatical terminal" at bounding box center [457, 282] width 69 height 13
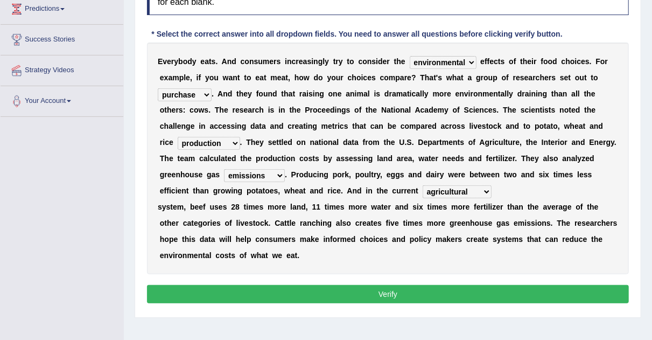
scroll to position [182, 0]
click at [440, 296] on button "Verify" at bounding box center [388, 294] width 482 height 18
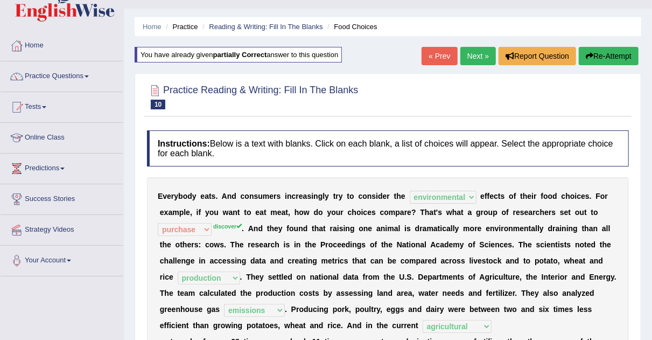
scroll to position [17, 0]
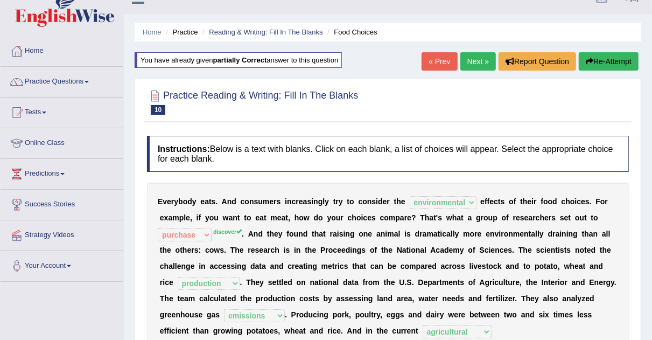
click at [478, 64] on link "Next »" at bounding box center [478, 61] width 36 height 18
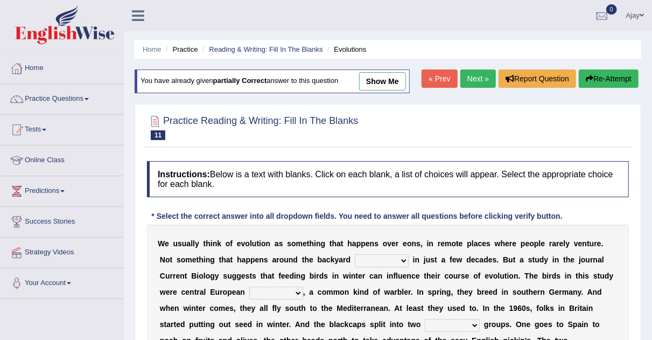
scroll to position [112, 0]
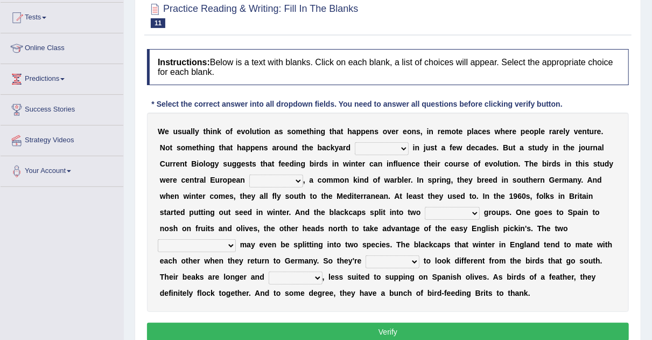
click at [403, 144] on select "beaver believer birdfeeder phonier" at bounding box center [382, 148] width 54 height 13
select select "birdfeeder"
click at [355, 142] on select "beaver believer birdfeeder phonier" at bounding box center [382, 148] width 54 height 13
drag, startPoint x: 389, startPoint y: 199, endPoint x: 300, endPoint y: 175, distance: 92.3
click at [300, 175] on div "W e u s u a l l y t h i n k o f e v o l u t i o n a s s o m e t h i n g t h a t…" at bounding box center [388, 211] width 482 height 199
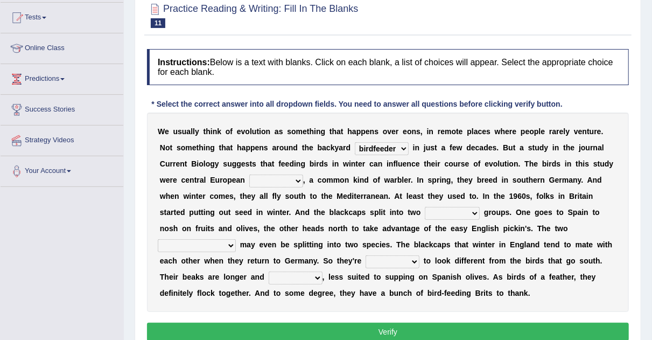
click at [301, 177] on select "blackcaps pox flaps chats" at bounding box center [276, 180] width 54 height 13
select select "chats"
click at [249, 174] on select "blackcaps pox flaps chats" at bounding box center [276, 180] width 54 height 13
click at [475, 212] on select "distinct bit disconnect split" at bounding box center [452, 213] width 55 height 13
select select "split"
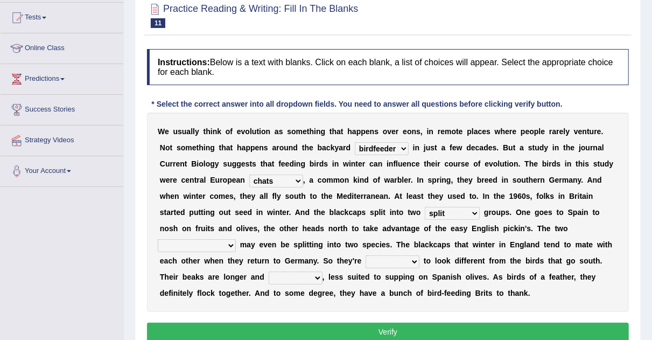
click at [425, 207] on select "distinct bit disconnect split" at bounding box center [452, 213] width 55 height 13
click at [476, 212] on select "distinct bit disconnect split" at bounding box center [452, 213] width 55 height 13
click at [229, 241] on select "elevators populations breakers contraindications" at bounding box center [197, 245] width 78 height 13
select select "breakers"
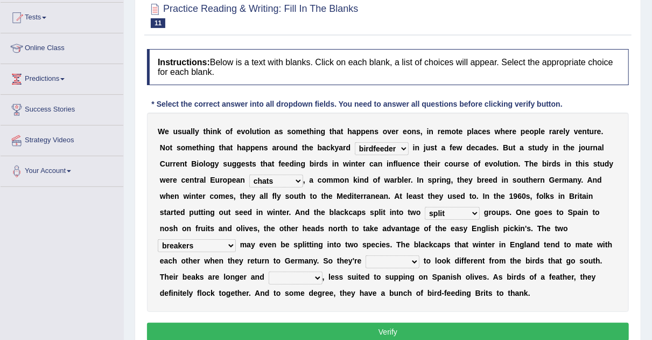
click at [158, 239] on select "elevators populations breakers contraindications" at bounding box center [197, 245] width 78 height 13
click at [414, 259] on select "starting blotting wanting padding" at bounding box center [392, 261] width 54 height 13
select select "wanting"
click at [365, 255] on select "starting blotting wanting padding" at bounding box center [392, 261] width 54 height 13
click at [318, 274] on select "freshwater spillover scheduler narrower" at bounding box center [296, 277] width 54 height 13
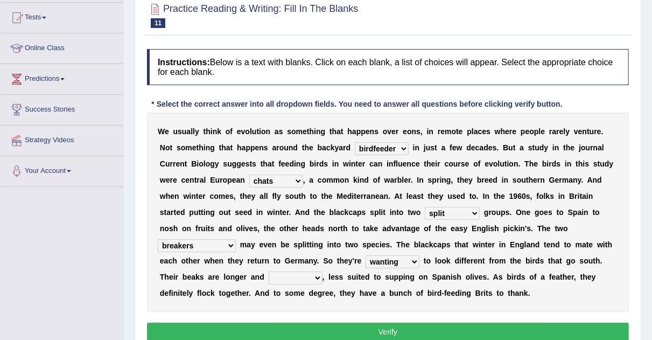
select select "narrower"
click at [269, 271] on select "freshwater spillover scheduler narrower" at bounding box center [296, 277] width 54 height 13
click at [375, 327] on button "Verify" at bounding box center [388, 331] width 482 height 18
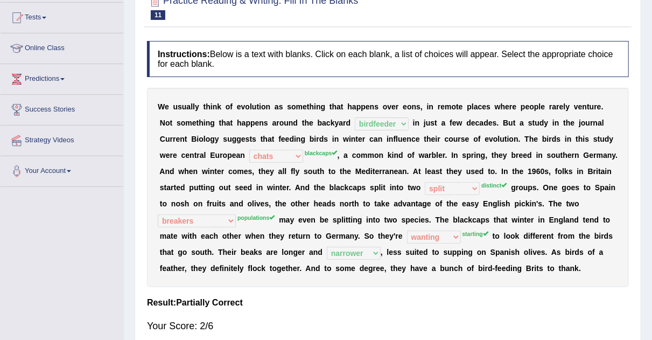
scroll to position [0, 0]
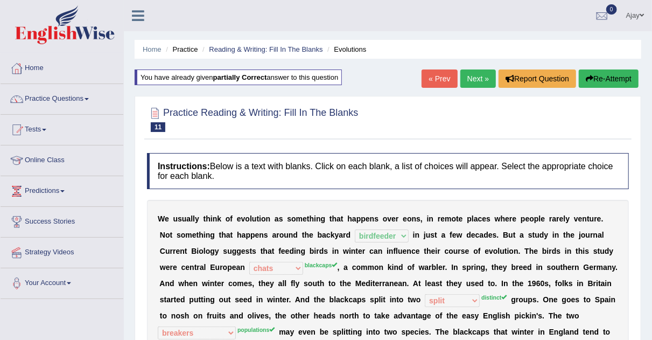
click at [598, 71] on button "Re-Attempt" at bounding box center [609, 78] width 60 height 18
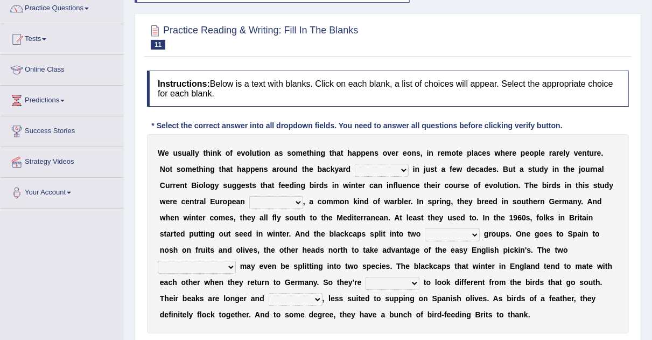
scroll to position [95, 0]
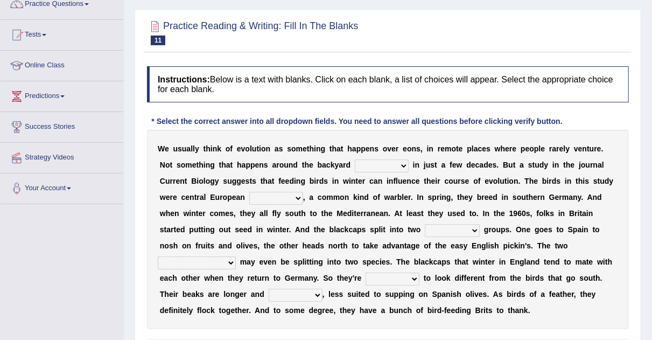
drag, startPoint x: 659, startPoint y: 182, endPoint x: 659, endPoint y: 237, distance: 54.4
click at [652, 237] on html "Toggle navigation Home Practice Questions Speaking Practice Read Aloud Repeat S…" at bounding box center [326, 75] width 652 height 340
click at [402, 163] on select "beaver believer birdfeeder phonier" at bounding box center [382, 165] width 54 height 13
select select "birdfeeder"
click at [355, 159] on select "beaver believer birdfeeder phonier" at bounding box center [382, 165] width 54 height 13
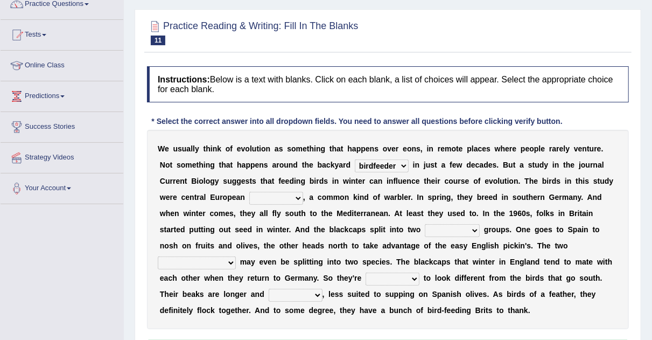
click at [299, 196] on select "blackcaps pox flaps chats" at bounding box center [276, 198] width 54 height 13
select select "blackcaps"
click at [249, 192] on select "blackcaps pox flaps chats" at bounding box center [276, 198] width 54 height 13
click at [477, 229] on select "distinct bit disconnect split" at bounding box center [452, 230] width 55 height 13
select select "distinct"
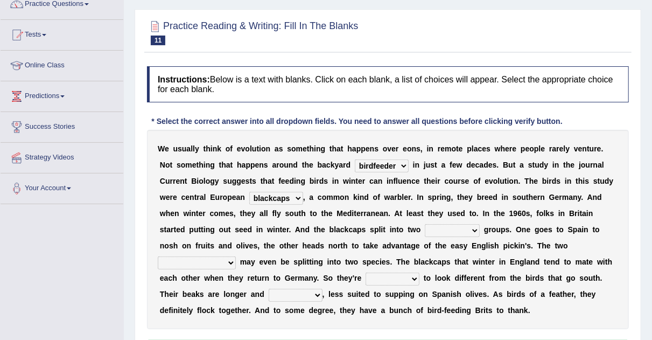
click at [425, 224] on select "distinct bit disconnect split" at bounding box center [452, 230] width 55 height 13
click at [226, 262] on select "elevators populations breakers contraindications" at bounding box center [197, 262] width 78 height 13
select select "populations"
click at [158, 256] on select "elevators populations breakers contraindications" at bounding box center [197, 262] width 78 height 13
click at [414, 274] on select "starting blotting wanting padding" at bounding box center [392, 278] width 54 height 13
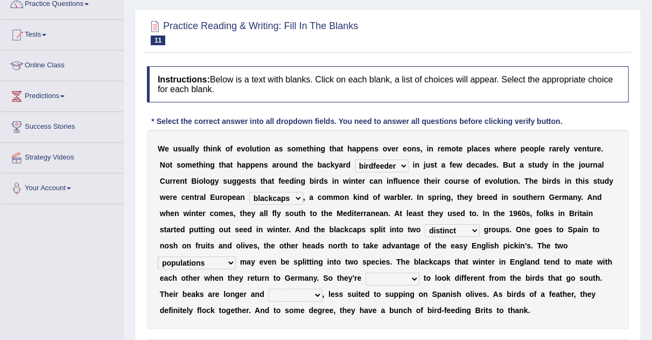
select select "starting"
click at [365, 272] on select "starting blotting wanting padding" at bounding box center [392, 278] width 54 height 13
click at [319, 293] on select "freshwater spillover scheduler narrower" at bounding box center [296, 294] width 54 height 13
select select "narrower"
click at [269, 288] on select "freshwater spillover scheduler narrower" at bounding box center [296, 294] width 54 height 13
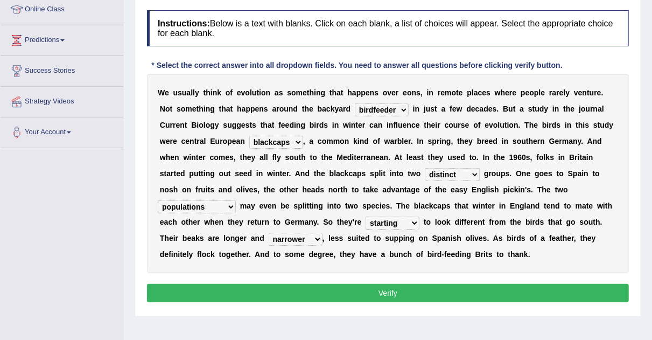
scroll to position [159, 0]
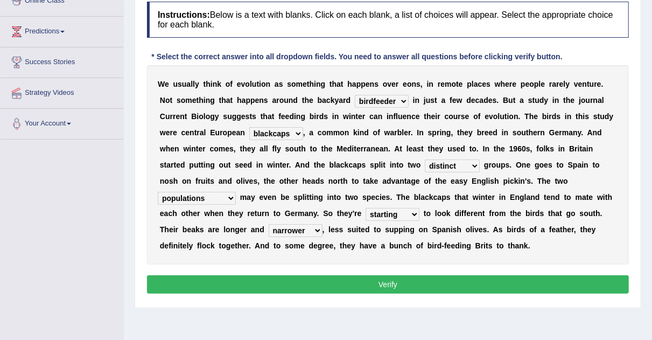
click at [405, 285] on button "Verify" at bounding box center [388, 284] width 482 height 18
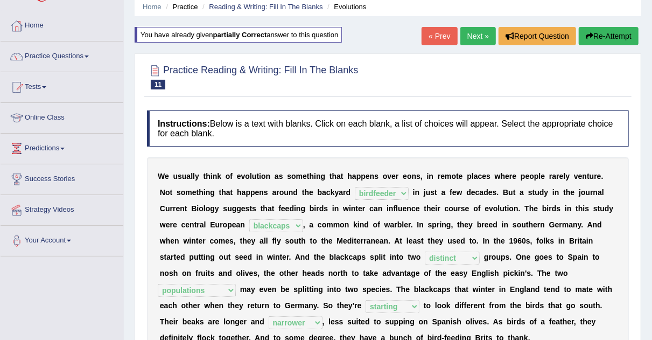
scroll to position [41, 0]
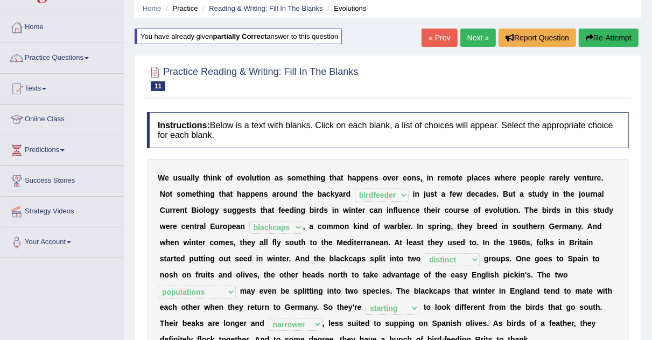
click at [482, 33] on link "Next »" at bounding box center [478, 38] width 36 height 18
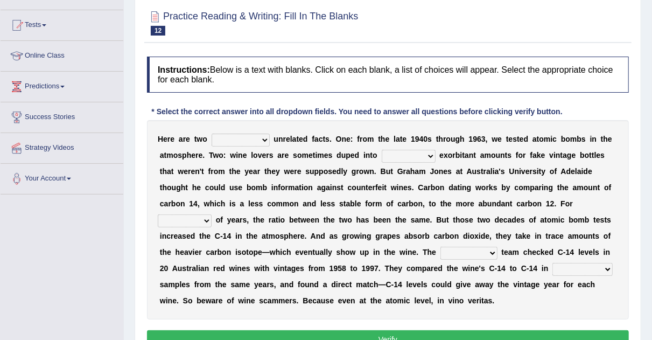
scroll to position [105, 0]
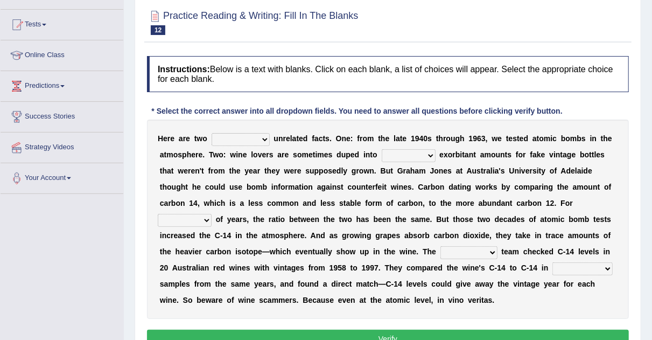
click at [266, 137] on select "seemingly feelingly endearingly entreatingly" at bounding box center [241, 139] width 58 height 13
select select "endearingly"
click at [212, 133] on select "seemingly feelingly endearingly entreatingly" at bounding box center [241, 139] width 58 height 13
click at [424, 153] on select "dipping trekking spending swinging" at bounding box center [409, 155] width 54 height 13
select select "spending"
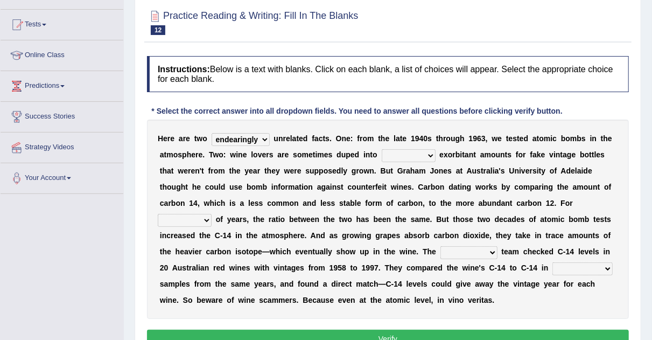
click at [382, 149] on select "dipping trekking spending swinging" at bounding box center [409, 155] width 54 height 13
click at [209, 220] on select "couples much thousands numerous" at bounding box center [185, 220] width 54 height 13
click at [158, 214] on select "couples much thousands numerous" at bounding box center [185, 220] width 54 height 13
click at [207, 222] on select "couples much thousands numerous" at bounding box center [185, 220] width 54 height 13
select select "thousands"
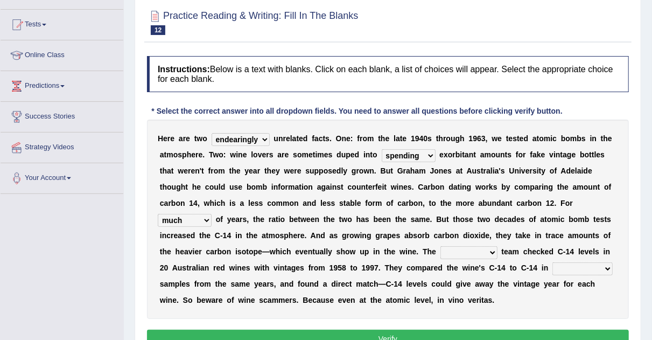
click at [158, 214] on select "couples much thousands numerous" at bounding box center [185, 220] width 54 height 13
click at [494, 249] on select "research individual preparation strange" at bounding box center [468, 252] width 57 height 13
select select "research"
click at [440, 246] on select "research individual preparation strange" at bounding box center [468, 252] width 57 height 13
click at [612, 265] on div "H e r e a r e t w o seemingly feelingly endearingly entreatingly u n r e l a t …" at bounding box center [388, 218] width 482 height 199
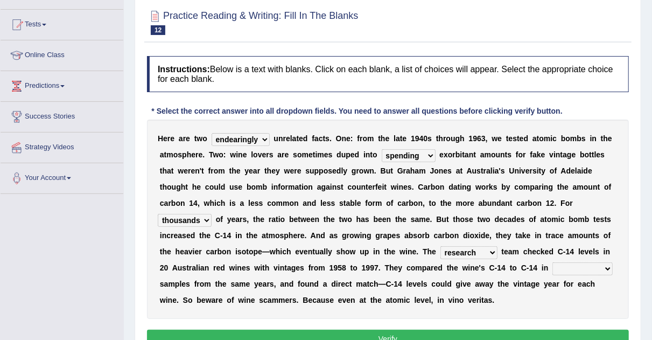
click at [608, 266] on select "physical atmospheric fluid solid" at bounding box center [582, 268] width 60 height 13
select select "solid"
click at [552, 262] on select "physical atmospheric fluid solid" at bounding box center [582, 268] width 60 height 13
click at [559, 334] on button "Verify" at bounding box center [388, 338] width 482 height 18
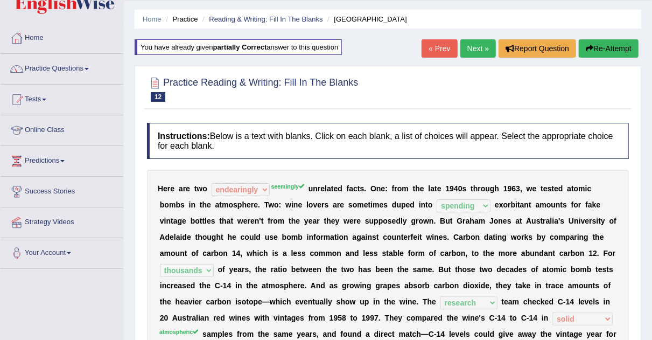
scroll to position [12, 0]
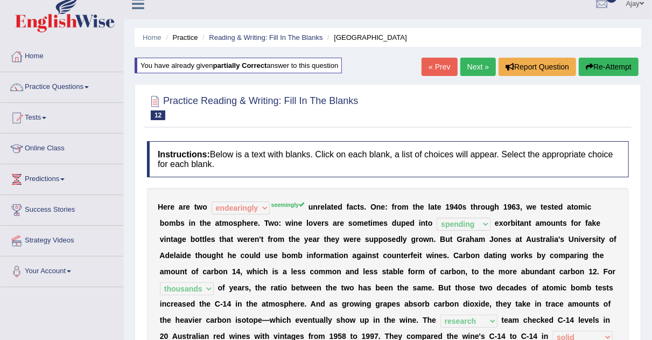
click at [476, 65] on link "Next »" at bounding box center [478, 67] width 36 height 18
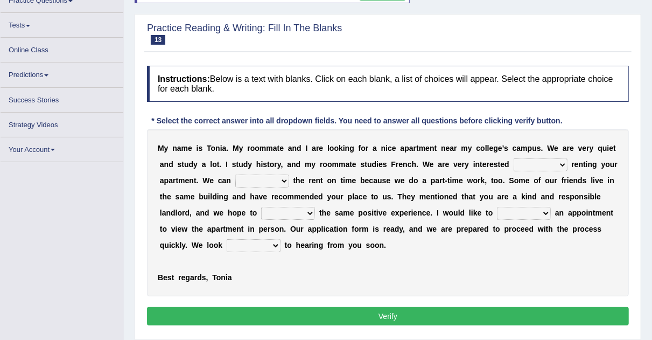
scroll to position [98, 0]
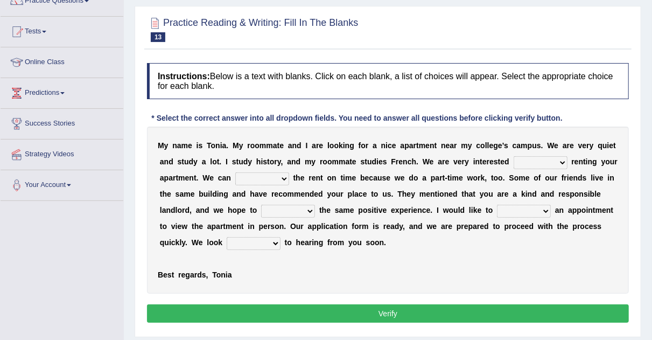
click at [563, 157] on select "for about at in" at bounding box center [540, 162] width 54 height 13
select select "for"
click at [513, 156] on select "for about at in" at bounding box center [540, 162] width 54 height 13
click at [286, 179] on select "afford get pay bring" at bounding box center [262, 178] width 54 height 13
select select "afford"
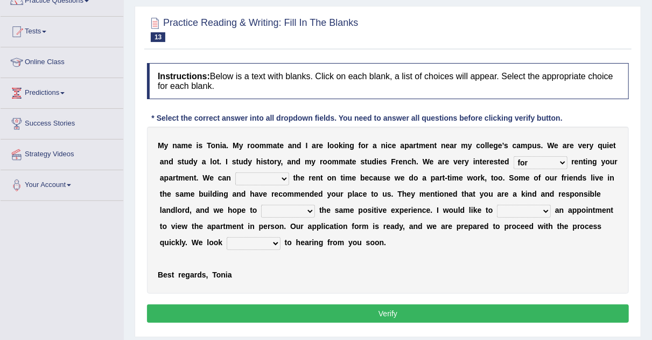
click at [235, 172] on select "afford get pay bring" at bounding box center [262, 178] width 54 height 13
click at [312, 206] on select "form meet have decide" at bounding box center [288, 211] width 54 height 13
select select "have"
click at [261, 205] on select "form meet have decide" at bounding box center [288, 211] width 54 height 13
click at [550, 209] on select "own recall revise make" at bounding box center [524, 211] width 54 height 13
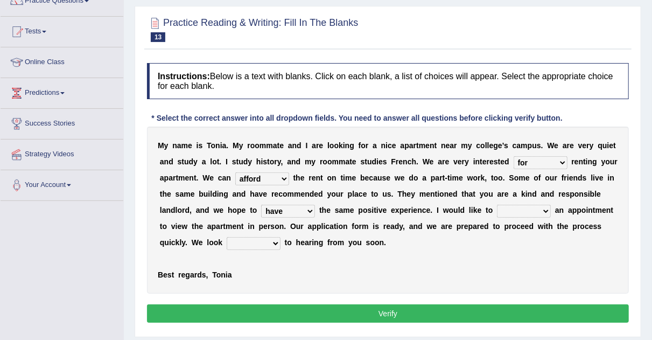
select select "own"
click at [497, 205] on select "own recall revise make" at bounding box center [524, 211] width 54 height 13
click at [273, 240] on select "around out in forward" at bounding box center [254, 243] width 54 height 13
select select "forward"
click at [227, 237] on select "around out in forward" at bounding box center [254, 243] width 54 height 13
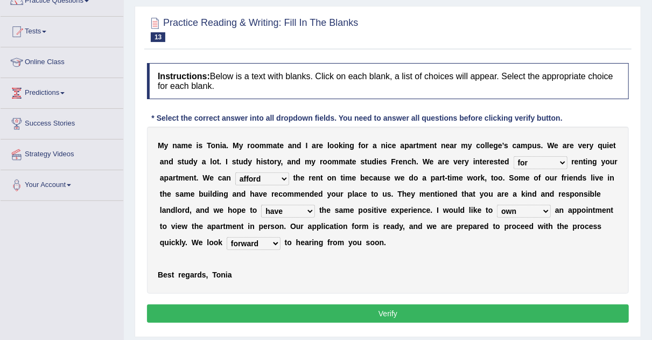
click at [271, 313] on button "Verify" at bounding box center [388, 313] width 482 height 18
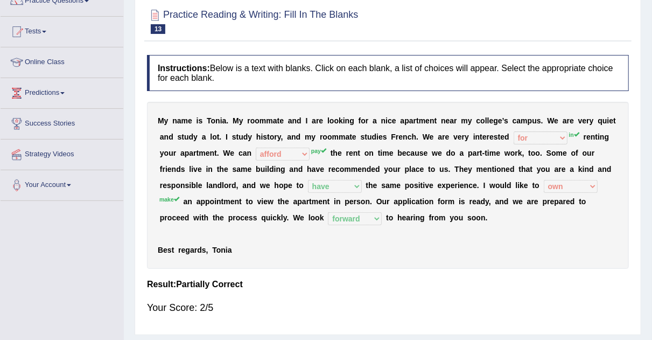
scroll to position [0, 0]
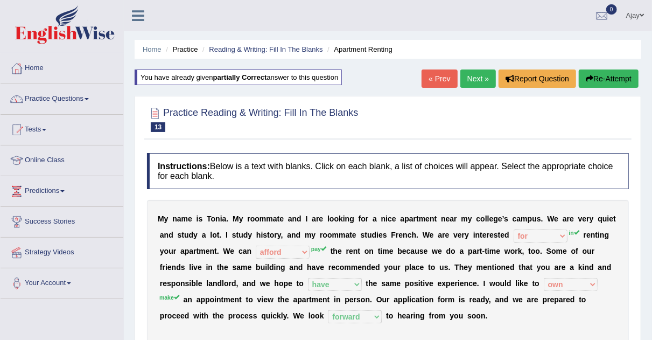
click at [602, 74] on button "Re-Attempt" at bounding box center [609, 78] width 60 height 18
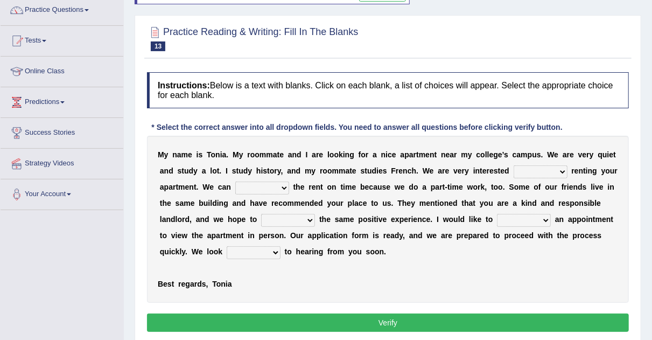
scroll to position [100, 0]
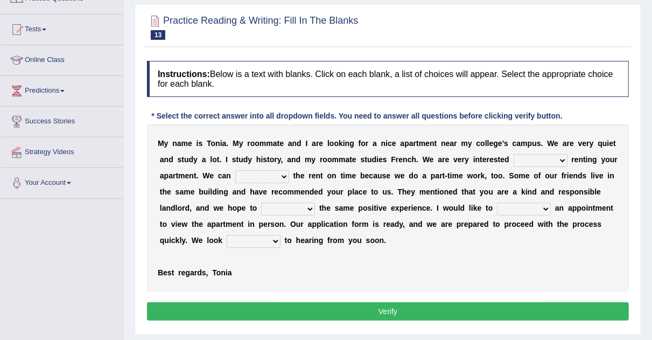
click at [561, 158] on select "for about at in" at bounding box center [540, 160] width 54 height 13
select select "in"
click at [513, 154] on select "for about at in" at bounding box center [540, 160] width 54 height 13
click at [284, 173] on select "afford get pay bring" at bounding box center [262, 176] width 54 height 13
select select "pay"
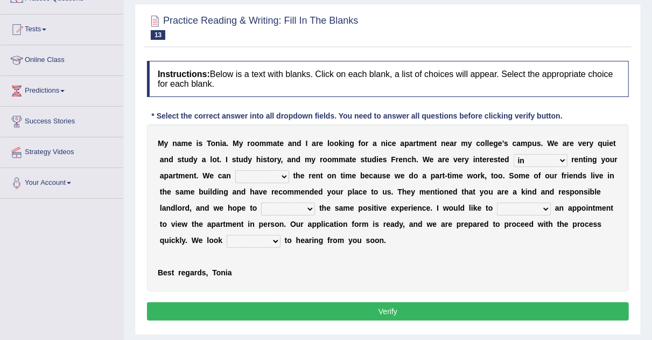
click at [235, 170] on select "afford get pay bring" at bounding box center [262, 176] width 54 height 13
click at [315, 203] on b at bounding box center [317, 207] width 4 height 9
click at [313, 206] on select "form meet have decide" at bounding box center [288, 208] width 54 height 13
select select "meet"
click at [261, 202] on select "form meet have decide" at bounding box center [288, 208] width 54 height 13
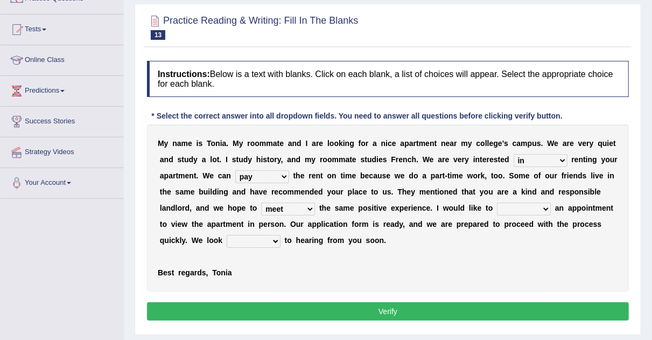
click at [539, 208] on select "own recall revise make" at bounding box center [524, 208] width 54 height 13
select select "make"
click at [497, 202] on select "own recall revise make" at bounding box center [524, 208] width 54 height 13
click at [274, 236] on select "around out in forward" at bounding box center [254, 241] width 54 height 13
select select "forward"
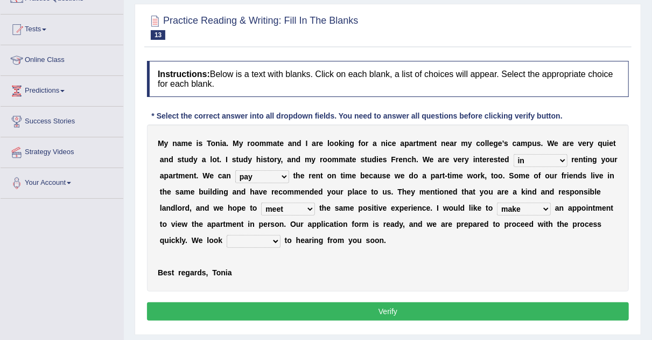
click at [227, 235] on select "around out in forward" at bounding box center [254, 241] width 54 height 13
click at [298, 314] on button "Verify" at bounding box center [388, 311] width 482 height 18
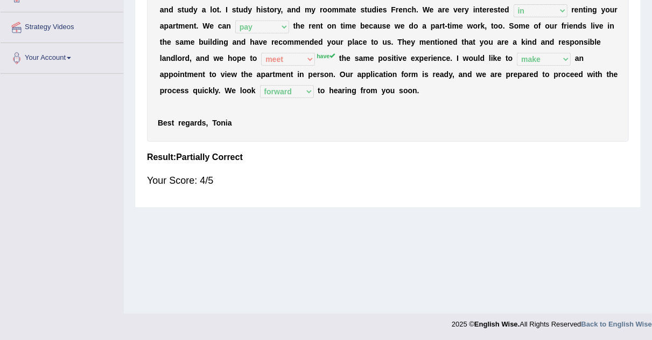
scroll to position [0, 0]
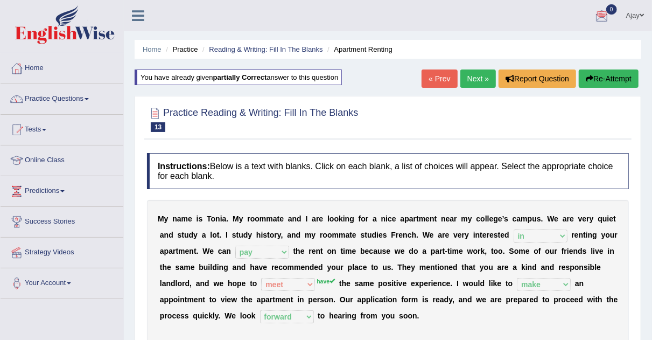
click at [480, 73] on link "Next »" at bounding box center [478, 78] width 36 height 18
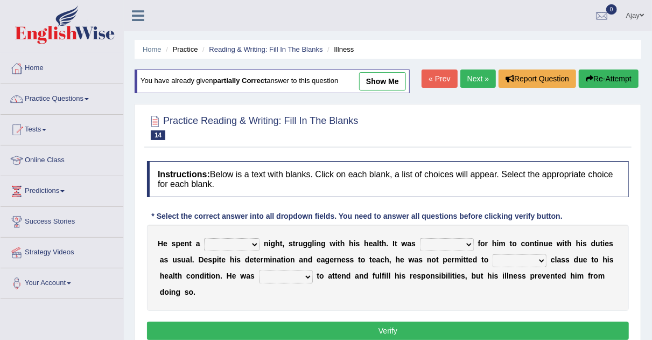
click at [252, 240] on select "cheerful restful meaningful painful" at bounding box center [231, 244] width 55 height 13
select select "painful"
click at [204, 238] on select "cheerful restful meaningful painful" at bounding box center [231, 244] width 55 height 13
click at [472, 242] on select "enjoyable simple difficult natural" at bounding box center [447, 244] width 54 height 13
select select "difficult"
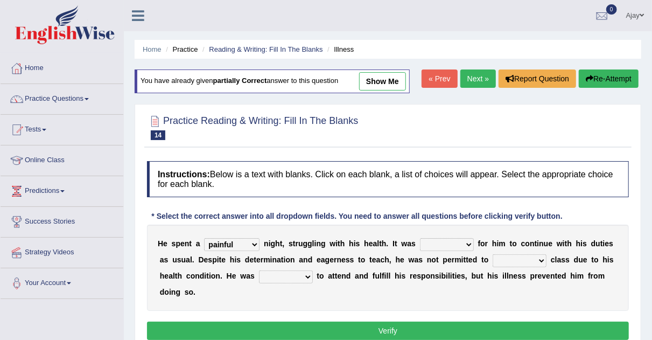
click at [420, 238] on select "enjoyable simple difficult natural" at bounding box center [447, 244] width 54 height 13
click at [542, 259] on select "teach leave cancel attend" at bounding box center [519, 260] width 54 height 13
select select "attend"
click at [492, 254] on select "teach leave cancel attend" at bounding box center [519, 260] width 54 height 13
click at [308, 275] on select "anxious forced lazy happy" at bounding box center [286, 276] width 54 height 13
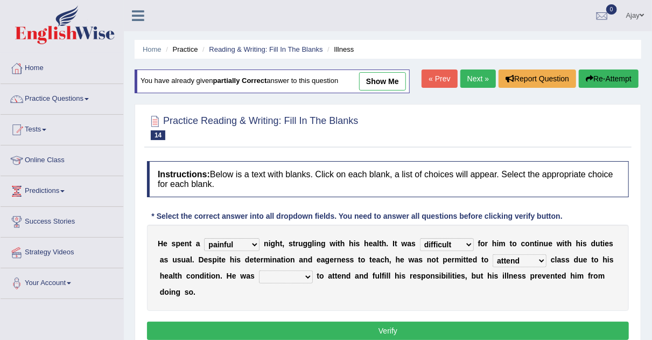
select select "happy"
click at [259, 270] on select "anxious forced lazy happy" at bounding box center [286, 276] width 54 height 13
click at [314, 325] on button "Verify" at bounding box center [388, 330] width 482 height 18
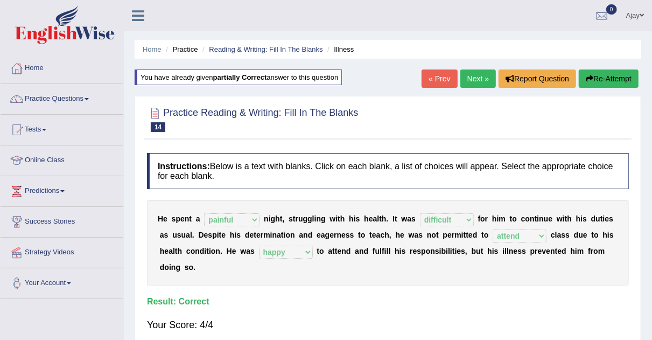
click at [481, 84] on link "Next »" at bounding box center [478, 78] width 36 height 18
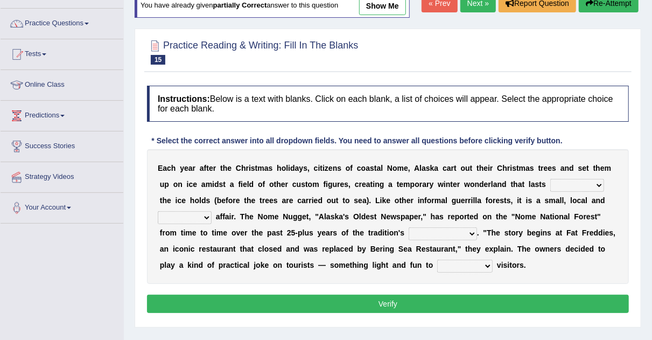
scroll to position [80, 0]
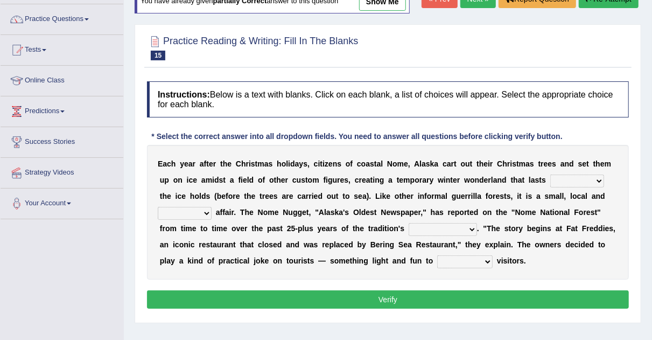
click at [597, 175] on select "as long as before after although" at bounding box center [577, 180] width 54 height 13
select select "before"
click at [550, 174] on select "as long as before after although" at bounding box center [577, 180] width 54 height 13
click at [208, 213] on select "nasty fuzzy cozy greasy" at bounding box center [185, 213] width 54 height 13
select select "nasty"
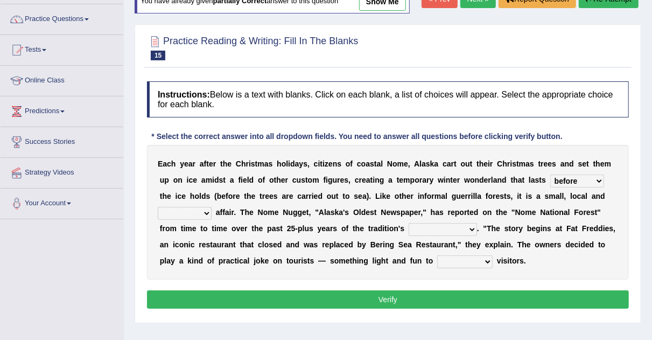
click at [158, 207] on select "nasty fuzzy cozy greasy" at bounding box center [185, 213] width 54 height 13
click at [470, 227] on select "life existence disappearance emotions" at bounding box center [443, 229] width 68 height 13
select select "life"
click at [409, 223] on select "life existence disappearance emotions" at bounding box center [443, 229] width 68 height 13
click at [485, 261] on select "purchase confound distinguish repel" at bounding box center [464, 261] width 55 height 13
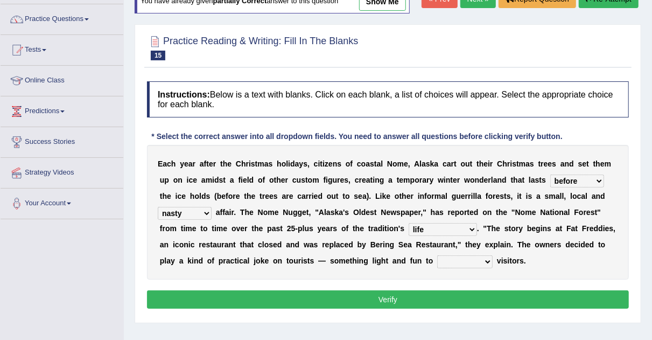
select select "repel"
click at [437, 255] on select "purchase confound distinguish repel" at bounding box center [464, 261] width 55 height 13
click at [430, 297] on button "Verify" at bounding box center [388, 299] width 482 height 18
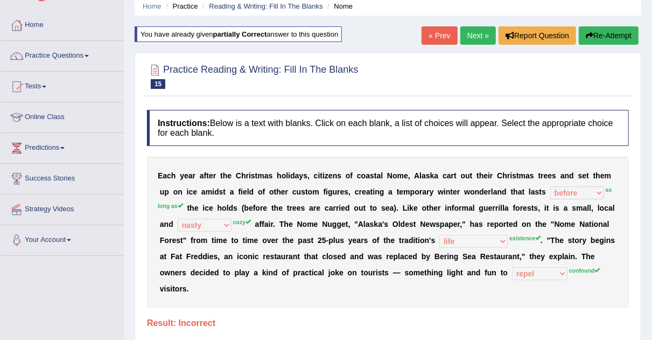
scroll to position [39, 0]
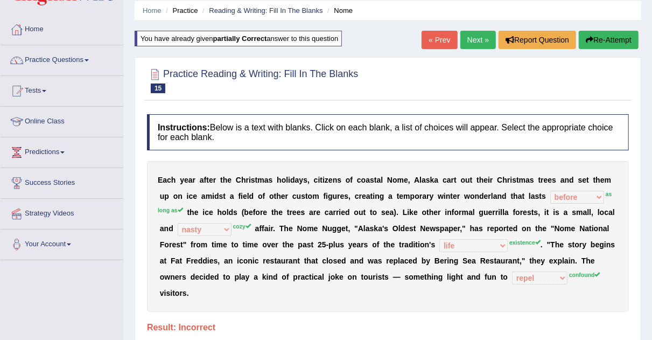
click at [590, 40] on icon "button" at bounding box center [590, 40] width 8 height 8
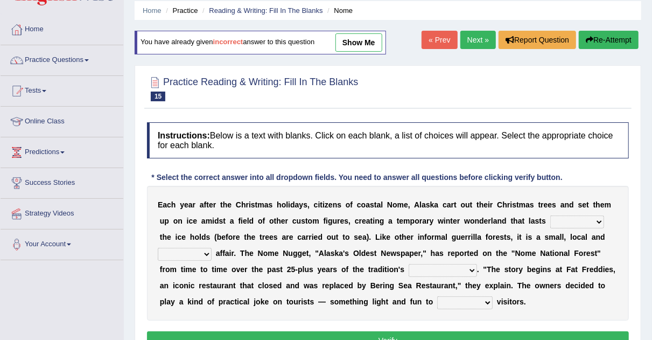
click at [600, 216] on select "as long as before after although" at bounding box center [577, 221] width 54 height 13
select select "as long as"
click at [550, 215] on select "as long as before after although" at bounding box center [577, 221] width 54 height 13
click at [202, 258] on select "nasty fuzzy cozy greasy" at bounding box center [185, 254] width 54 height 13
select select "nasty"
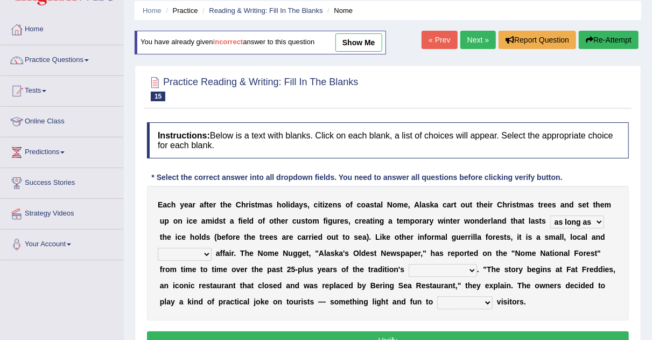
click at [158, 248] on select "nasty fuzzy cozy greasy" at bounding box center [185, 254] width 54 height 13
click at [471, 268] on select "life existence disappearance emotions" at bounding box center [443, 270] width 68 height 13
click at [606, 190] on div "E a c h y e a r a f t e r t h e C h r i s t m a s h o l i d a y s , c i t i z e…" at bounding box center [388, 253] width 482 height 135
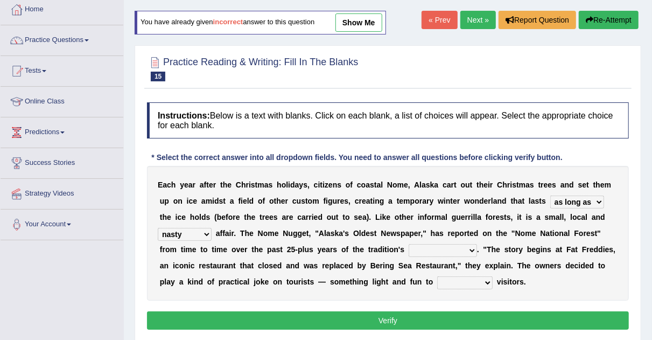
scroll to position [57, 0]
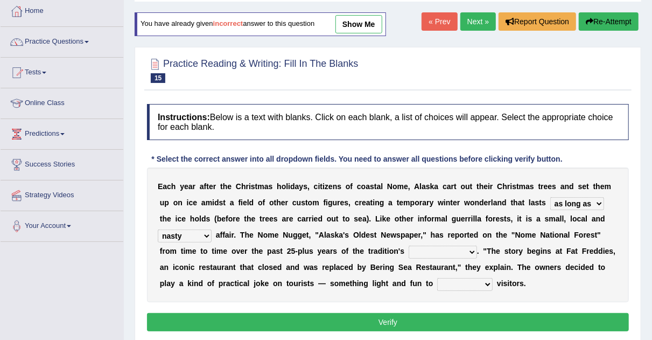
click at [468, 254] on select "life existence disappearance emotions" at bounding box center [443, 251] width 68 height 13
select select "disappearance"
click at [409, 245] on select "life existence disappearance emotions" at bounding box center [443, 251] width 68 height 13
click at [486, 282] on select "purchase confound distinguish repel" at bounding box center [464, 284] width 55 height 13
select select "confound"
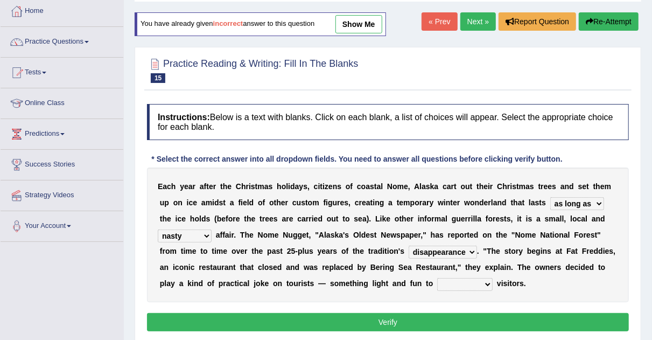
click at [437, 278] on select "purchase confound distinguish repel" at bounding box center [464, 284] width 55 height 13
click at [454, 319] on button "Verify" at bounding box center [388, 322] width 482 height 18
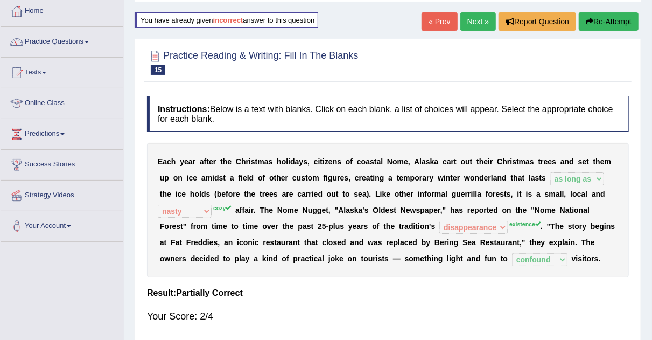
scroll to position [0, 0]
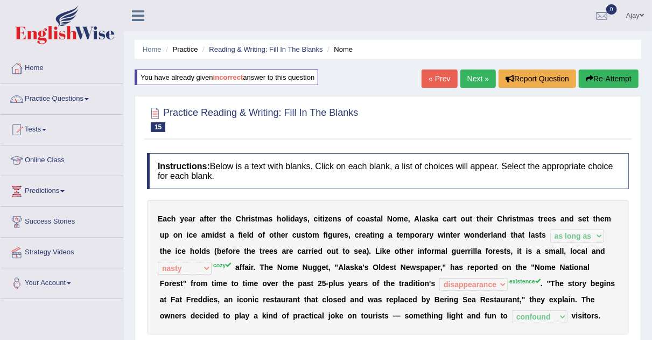
click at [480, 74] on link "Next »" at bounding box center [478, 78] width 36 height 18
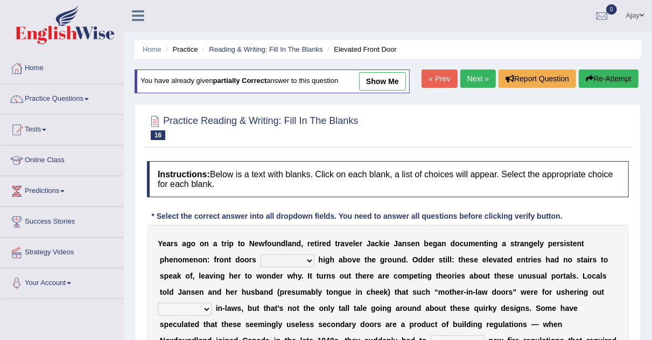
scroll to position [75, 0]
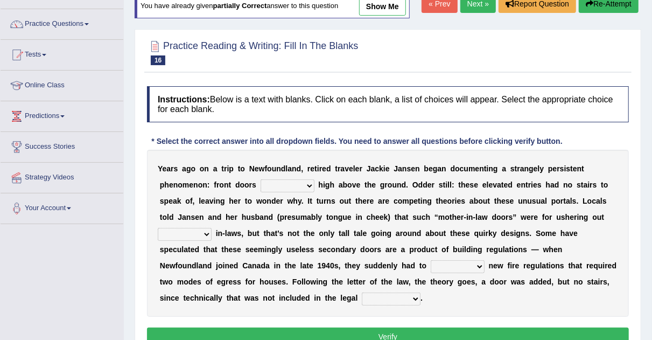
click at [305, 185] on select "raised visited painted lowered" at bounding box center [288, 185] width 54 height 13
click at [641, 18] on div "Home Practice Reading & Writing: Fill In The Blanks Elevated Front Door You hav…" at bounding box center [388, 194] width 528 height 538
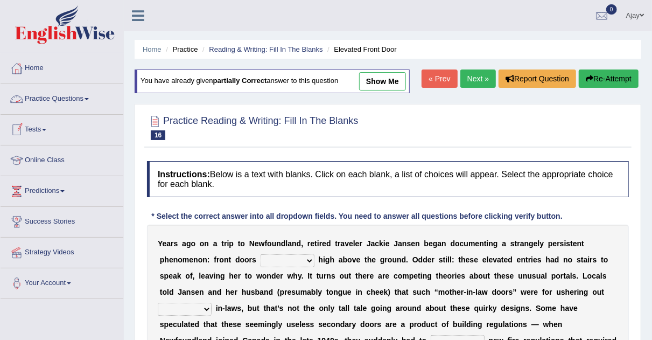
click at [93, 96] on link "Practice Questions" at bounding box center [62, 97] width 123 height 27
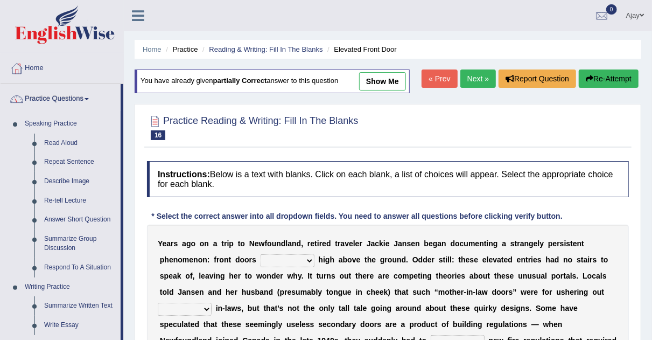
drag, startPoint x: 122, startPoint y: 130, endPoint x: 128, endPoint y: 153, distance: 23.4
click at [128, 153] on div "Toggle navigation Home Practice Questions Speaking Practice Read Aloud Repeat S…" at bounding box center [326, 280] width 652 height 560
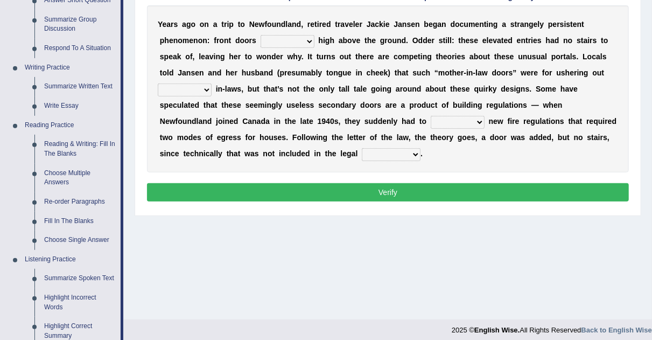
scroll to position [219, 0]
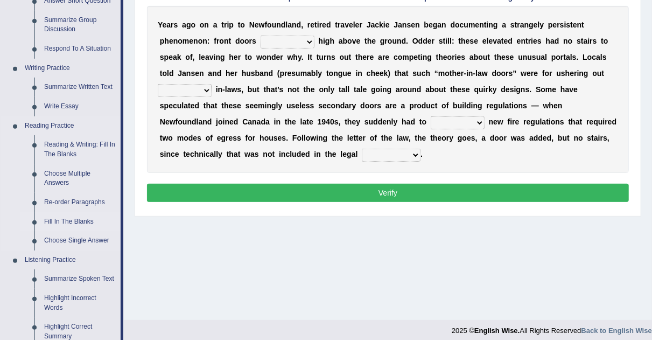
click at [69, 219] on link "Fill In The Blanks" at bounding box center [79, 221] width 81 height 19
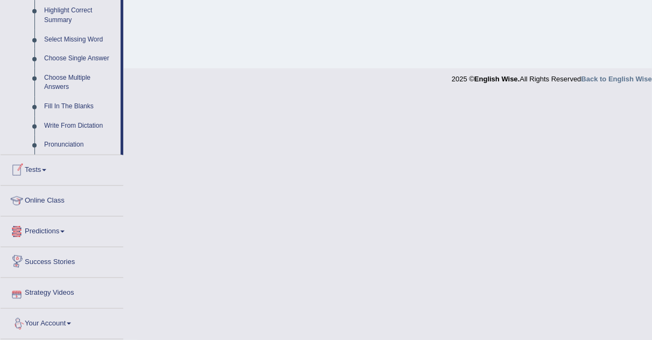
scroll to position [532, 0]
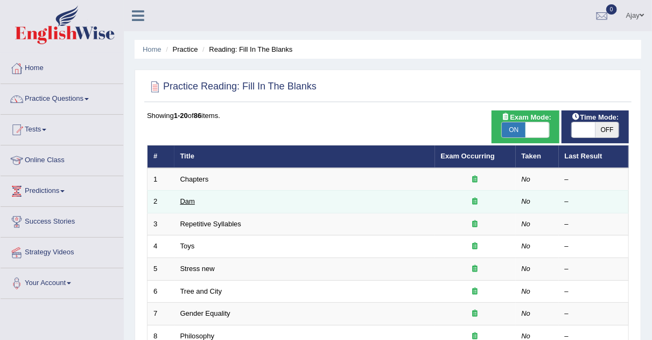
click at [194, 203] on link "Dam" at bounding box center [187, 201] width 15 height 8
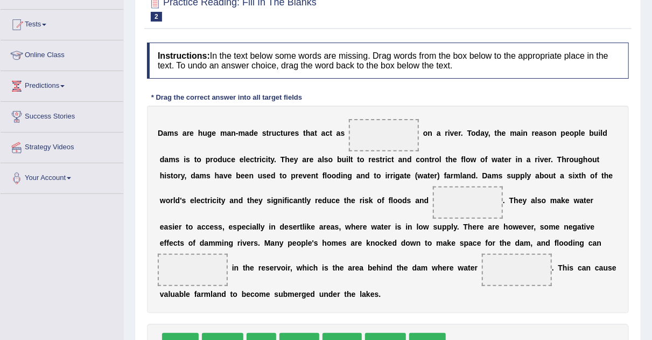
scroll to position [107, 0]
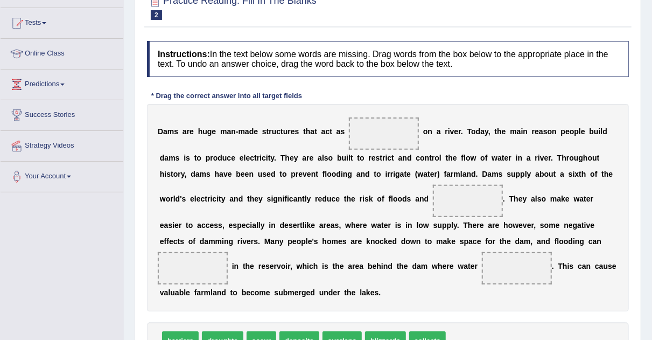
click at [397, 132] on span at bounding box center [384, 133] width 70 height 32
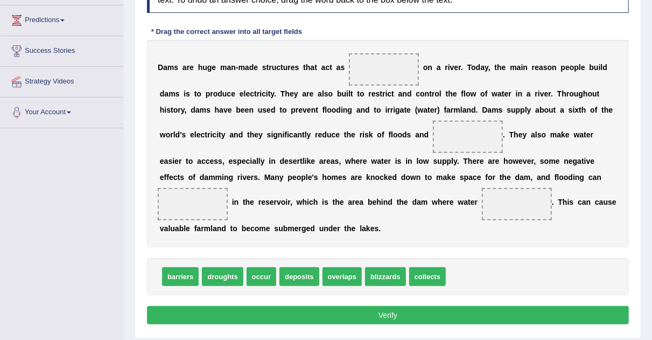
scroll to position [172, 0]
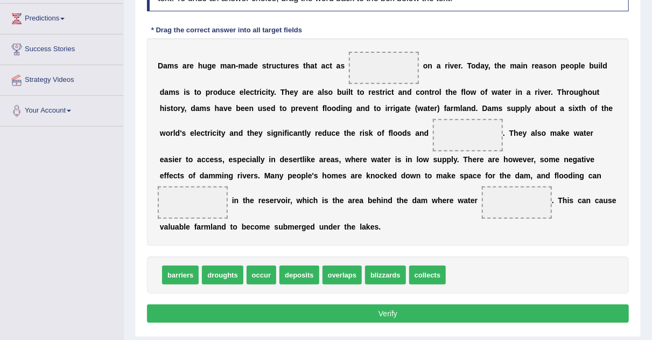
click at [431, 276] on span "collects" at bounding box center [427, 274] width 37 height 19
drag, startPoint x: 431, startPoint y: 276, endPoint x: 388, endPoint y: 73, distance: 208.0
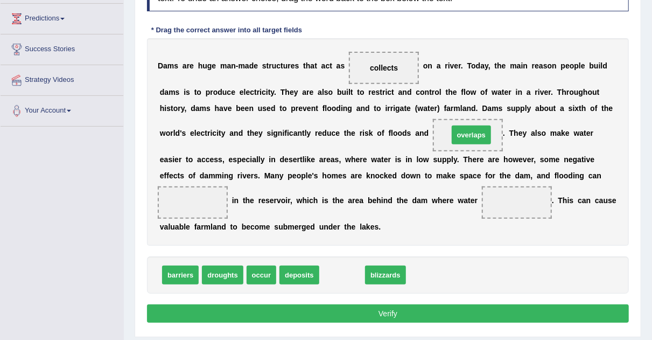
drag, startPoint x: 349, startPoint y: 273, endPoint x: 478, endPoint y: 133, distance: 190.1
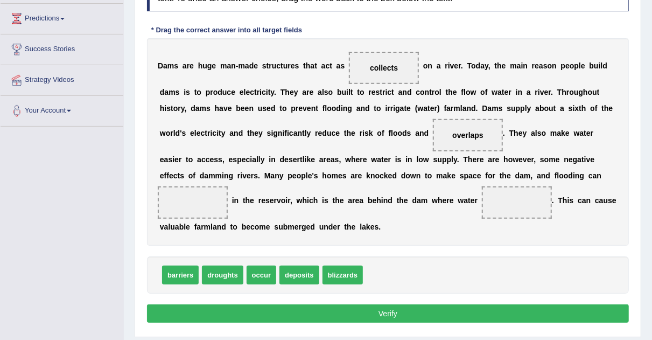
drag, startPoint x: 460, startPoint y: 124, endPoint x: 353, endPoint y: 272, distance: 182.7
click at [353, 272] on div "Instructions: In the text below some words are missing. Drag words from the box…" at bounding box center [387, 150] width 487 height 361
drag, startPoint x: 353, startPoint y: 272, endPoint x: 477, endPoint y: 133, distance: 186.0
drag, startPoint x: 349, startPoint y: 277, endPoint x: 208, endPoint y: 214, distance: 154.4
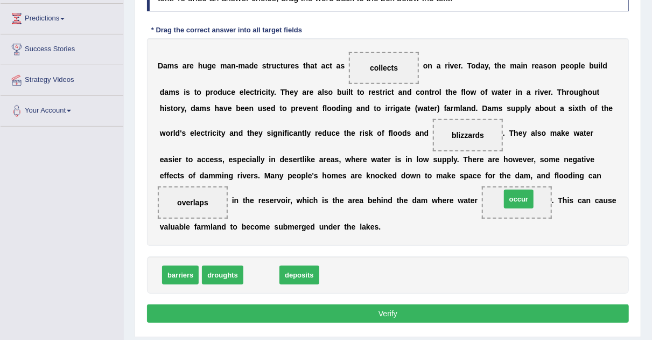
drag, startPoint x: 261, startPoint y: 271, endPoint x: 506, endPoint y: 202, distance: 255.3
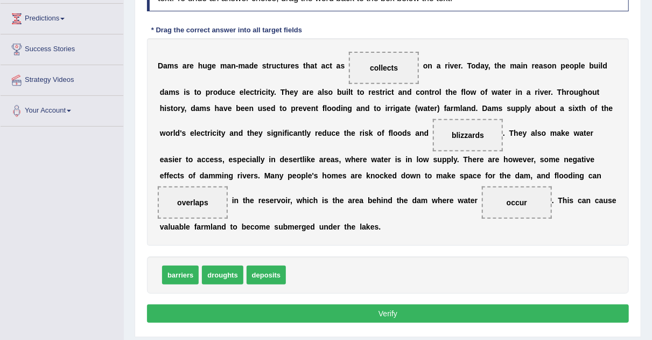
click at [383, 307] on button "Verify" at bounding box center [388, 313] width 482 height 18
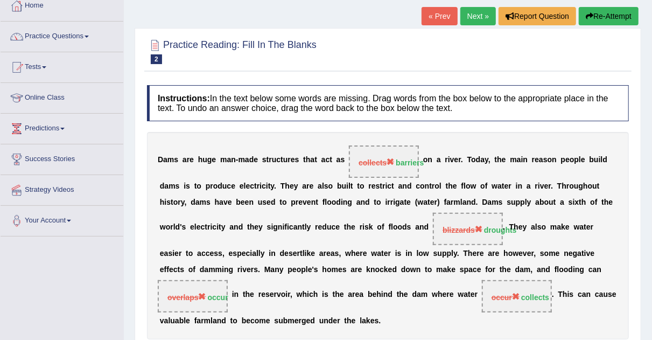
scroll to position [62, 0]
click at [476, 19] on link "Next »" at bounding box center [478, 17] width 36 height 18
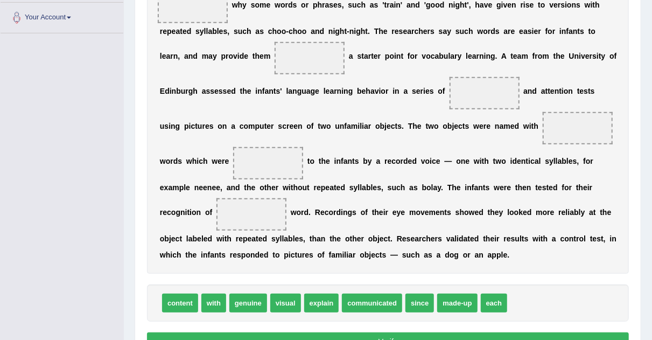
scroll to position [266, 0]
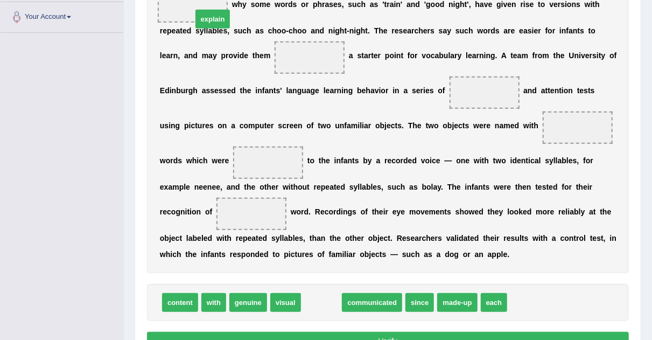
drag, startPoint x: 329, startPoint y: 295, endPoint x: 221, endPoint y: 5, distance: 309.8
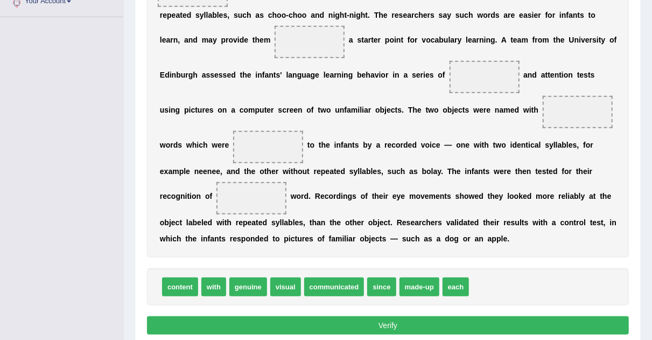
scroll to position [286, 0]
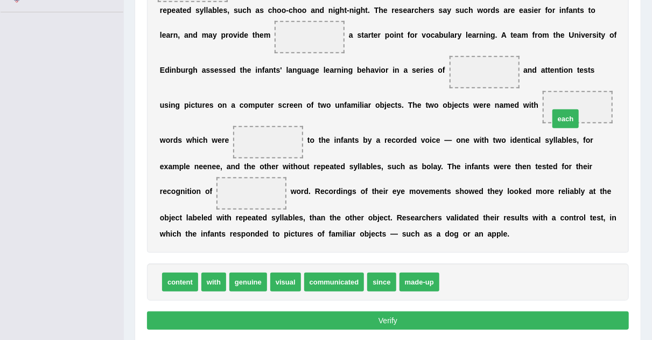
drag, startPoint x: 465, startPoint y: 277, endPoint x: 558, endPoint y: 115, distance: 186.9
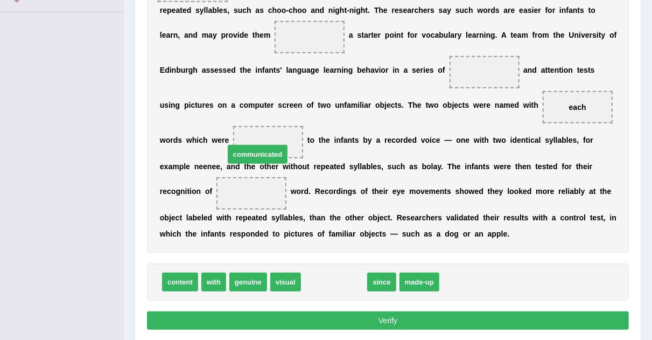
drag, startPoint x: 351, startPoint y: 278, endPoint x: 266, endPoint y: 138, distance: 164.2
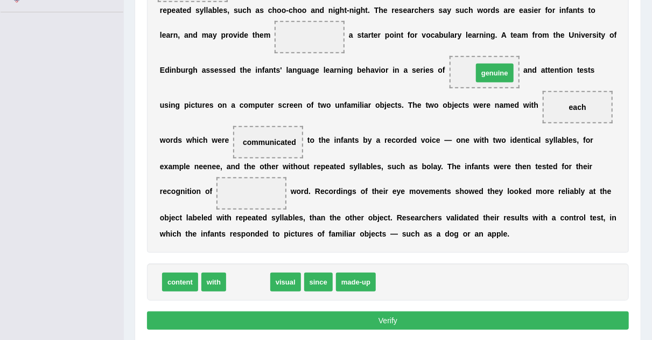
drag, startPoint x: 254, startPoint y: 283, endPoint x: 497, endPoint y: 75, distance: 319.9
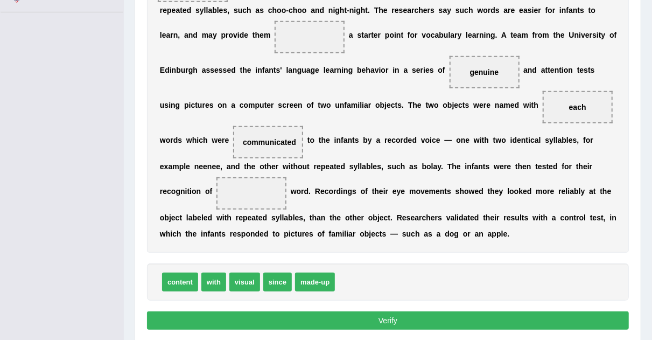
click at [318, 282] on span "made-up" at bounding box center [315, 281] width 40 height 19
drag, startPoint x: 318, startPoint y: 282, endPoint x: 322, endPoint y: 41, distance: 241.2
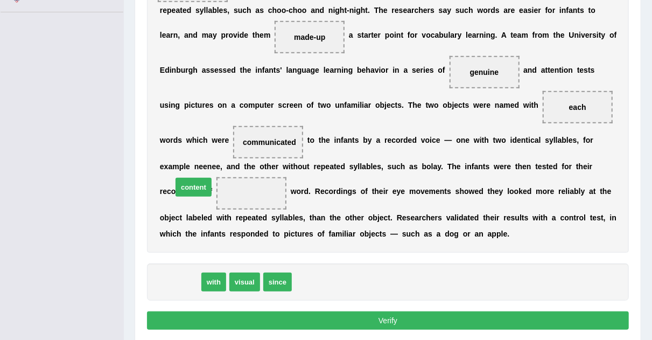
drag, startPoint x: 182, startPoint y: 284, endPoint x: 196, endPoint y: 189, distance: 95.7
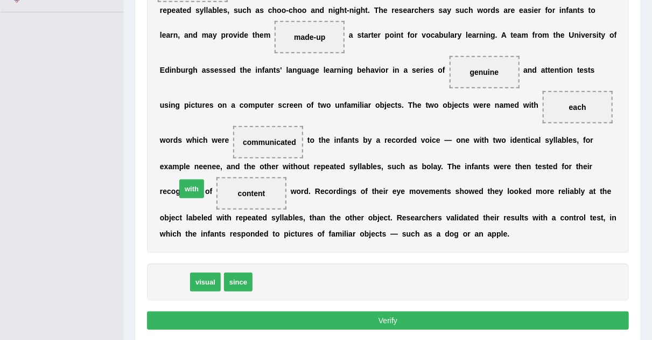
drag, startPoint x: 176, startPoint y: 278, endPoint x: 193, endPoint y: 185, distance: 94.6
click at [360, 321] on button "Verify" at bounding box center [388, 320] width 482 height 18
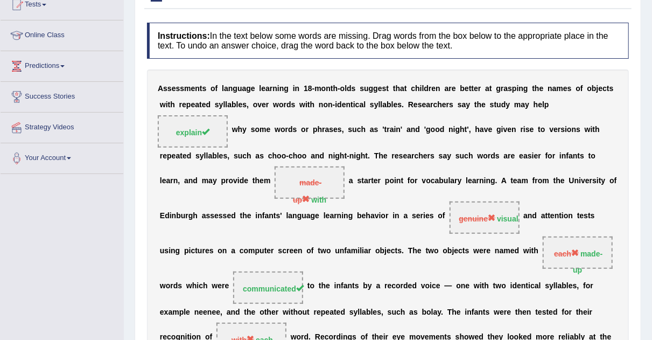
scroll to position [124, 0]
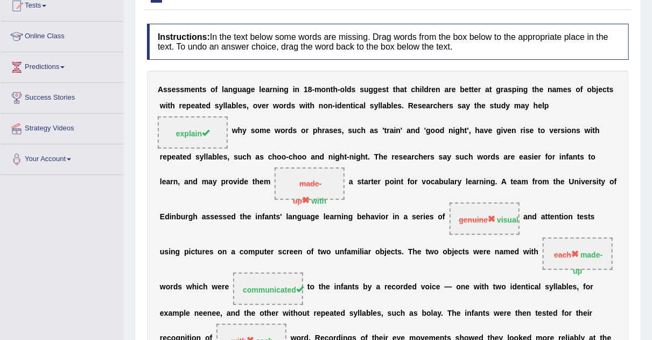
click at [48, 1] on link "Tests" at bounding box center [62, 4] width 123 height 27
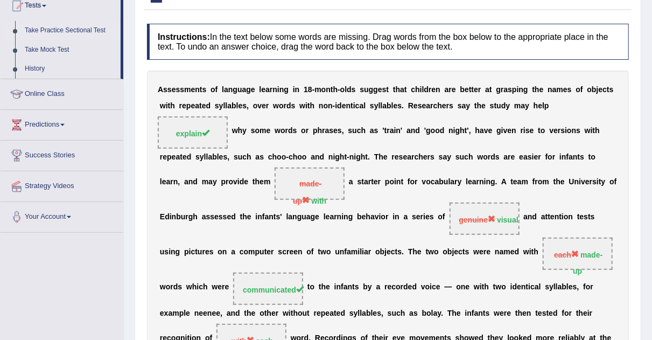
click at [76, 29] on link "Take Practice Sectional Test" at bounding box center [70, 30] width 101 height 19
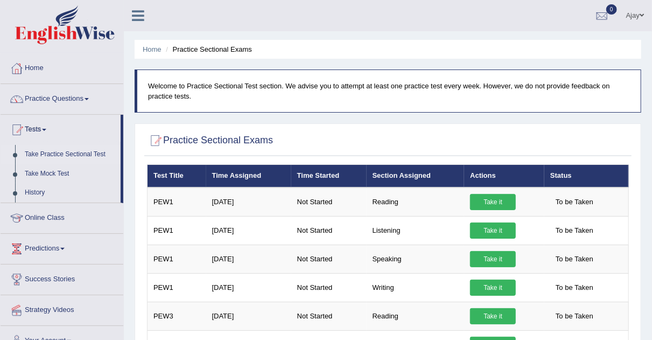
click at [59, 151] on link "Take Practice Sectional Test" at bounding box center [70, 154] width 101 height 19
click at [93, 150] on link "Take Practice Sectional Test" at bounding box center [70, 154] width 101 height 19
click at [88, 99] on span at bounding box center [87, 99] width 4 height 2
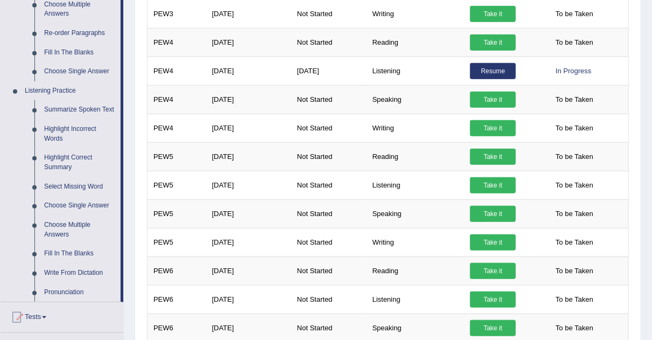
scroll to position [379, 0]
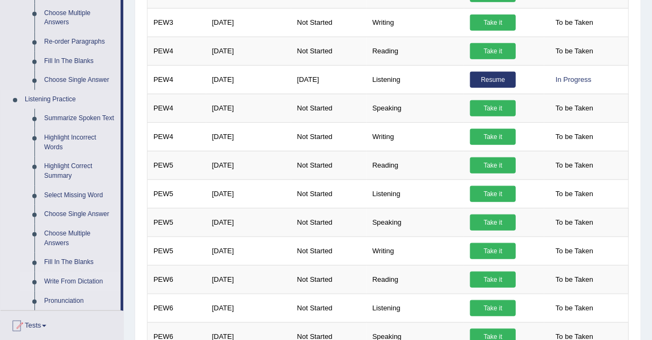
click at [59, 279] on link "Write From Dictation" at bounding box center [79, 281] width 81 height 19
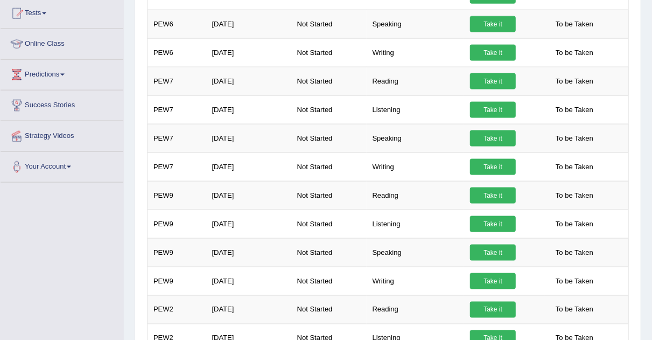
scroll to position [0, 0]
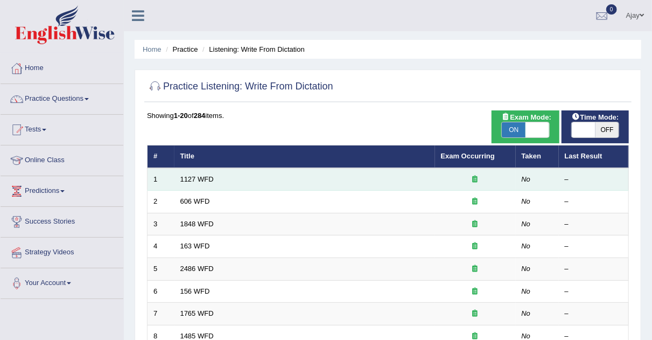
click at [208, 185] on td "1127 WFD" at bounding box center [304, 179] width 261 height 23
click at [206, 178] on link "1127 WFD" at bounding box center [196, 179] width 33 height 8
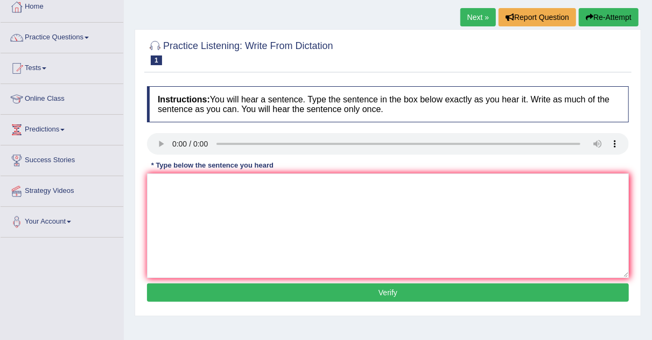
scroll to position [59, 0]
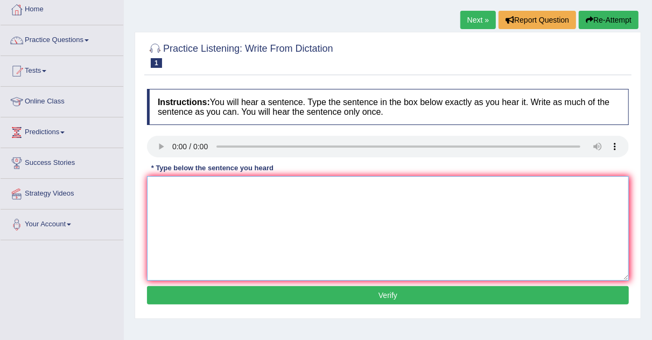
click at [231, 193] on textarea at bounding box center [388, 228] width 482 height 104
click at [209, 203] on textarea at bounding box center [388, 228] width 482 height 104
type textarea "t"
click at [244, 186] on textarea "The University degree" at bounding box center [388, 228] width 482 height 104
click at [167, 187] on textarea "The University degree is requirement in every" at bounding box center [388, 228] width 482 height 104
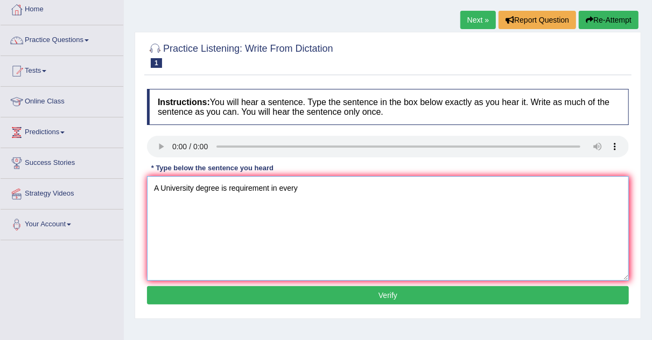
click at [323, 185] on textarea "A University degree is requirement in every" at bounding box center [388, 228] width 482 height 104
click at [166, 185] on textarea "A University degree is requirement in every" at bounding box center [388, 228] width 482 height 104
click at [309, 184] on textarea "A university degree is requirement in every" at bounding box center [388, 228] width 482 height 104
click at [319, 192] on textarea "A university degree is requirement in every" at bounding box center [388, 228] width 482 height 104
type textarea "A university degree is requirement in enter many professional."
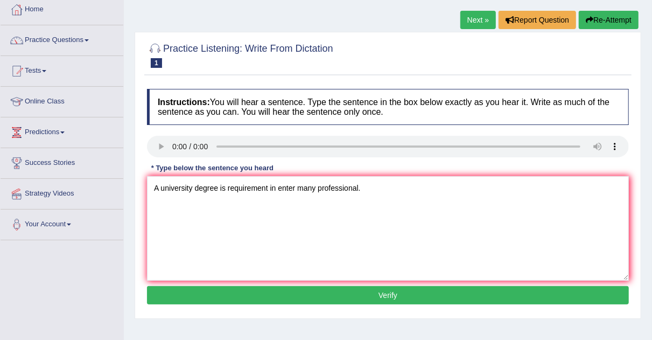
click at [288, 286] on button "Verify" at bounding box center [388, 295] width 482 height 18
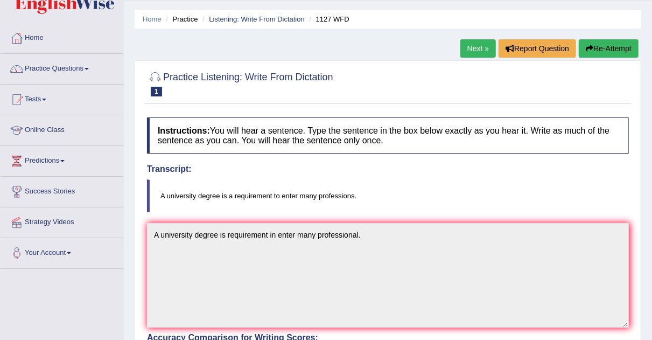
scroll to position [40, 0]
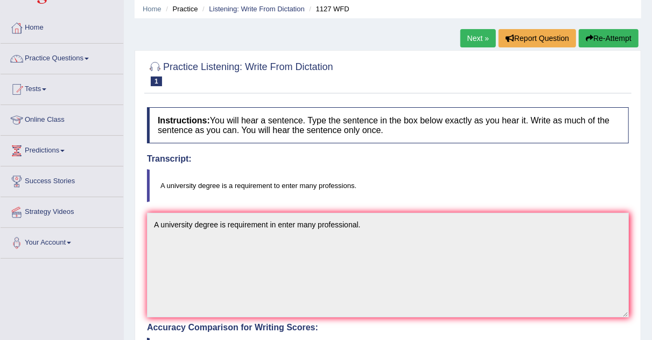
click at [475, 34] on link "Next »" at bounding box center [478, 38] width 36 height 18
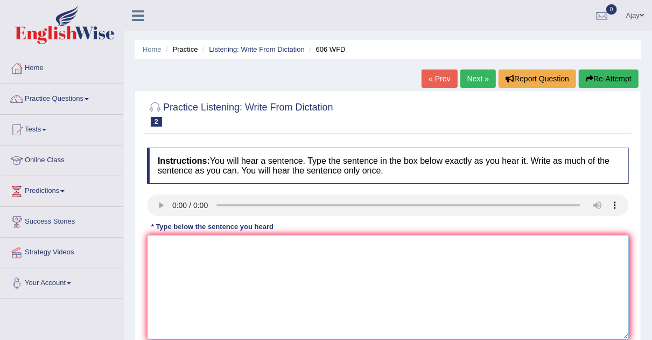
click at [167, 240] on textarea at bounding box center [388, 287] width 482 height 104
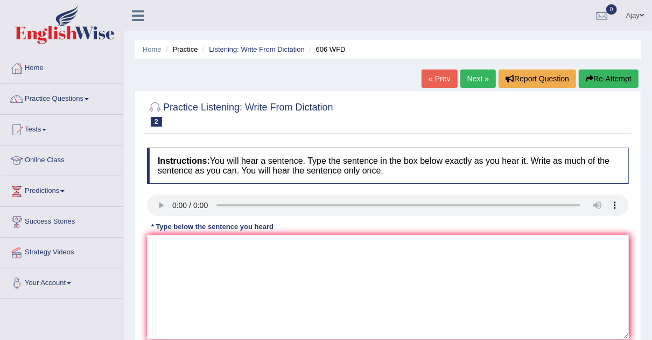
click at [473, 72] on link "Next »" at bounding box center [478, 78] width 36 height 18
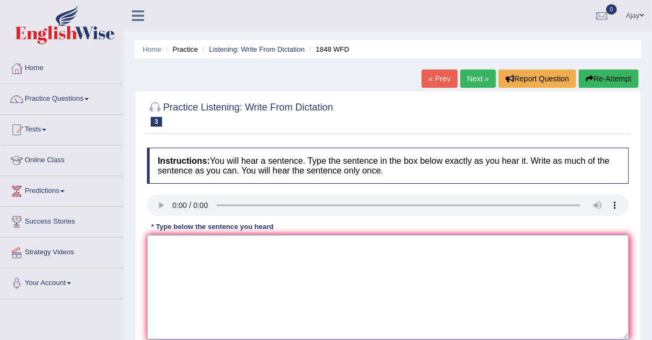
click at [173, 247] on textarea at bounding box center [388, 287] width 482 height 104
click at [214, 247] on textarea "Student pass" at bounding box center [388, 287] width 482 height 104
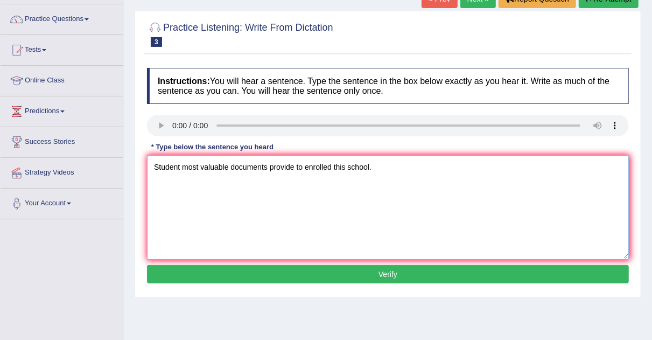
scroll to position [83, 0]
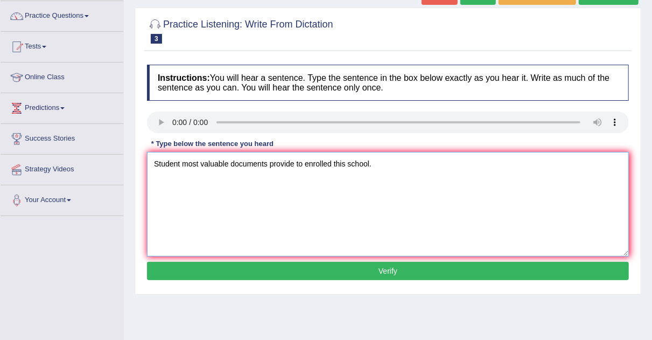
type textarea "Student most valuable documents provide to enrolled this school."
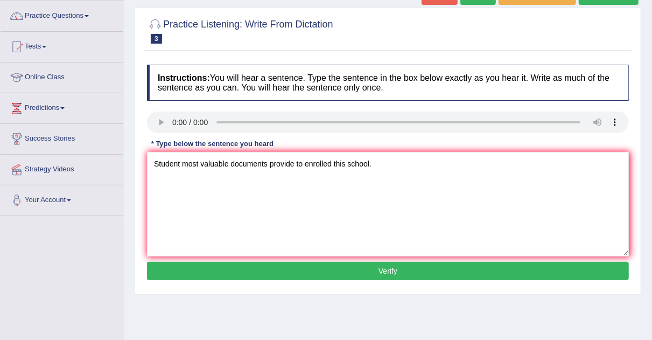
click at [445, 264] on button "Verify" at bounding box center [388, 271] width 482 height 18
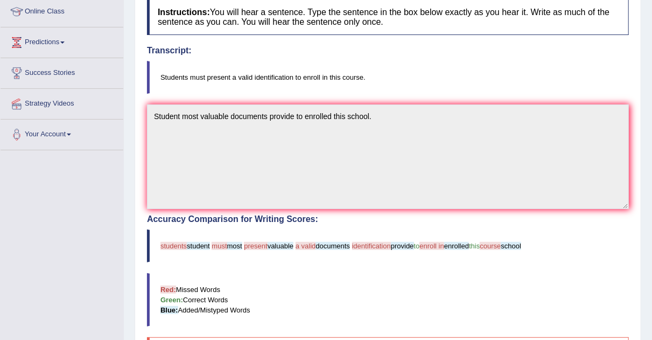
scroll to position [0, 0]
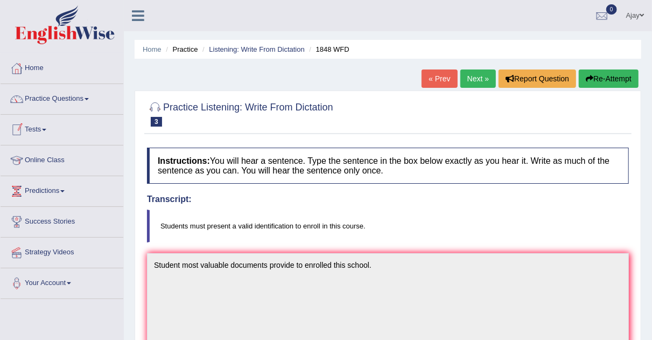
click at [48, 131] on link "Tests" at bounding box center [62, 128] width 123 height 27
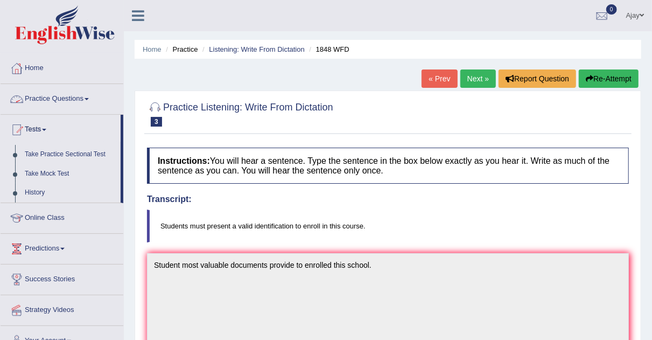
click at [94, 102] on link "Practice Questions" at bounding box center [62, 97] width 123 height 27
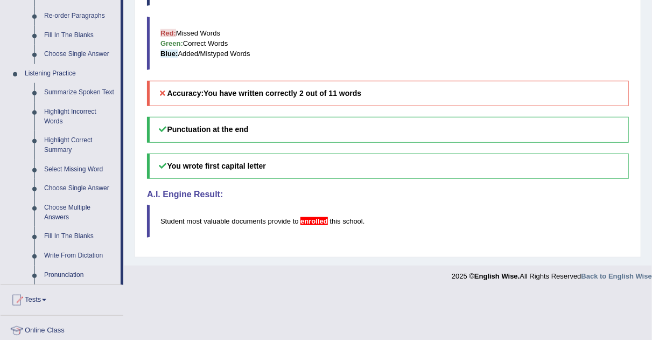
scroll to position [402, 0]
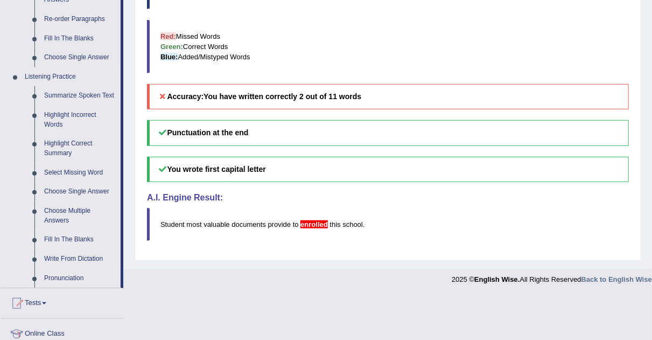
click at [77, 238] on link "Fill In The Blanks" at bounding box center [79, 239] width 81 height 19
